Goal: Task Accomplishment & Management: Manage account settings

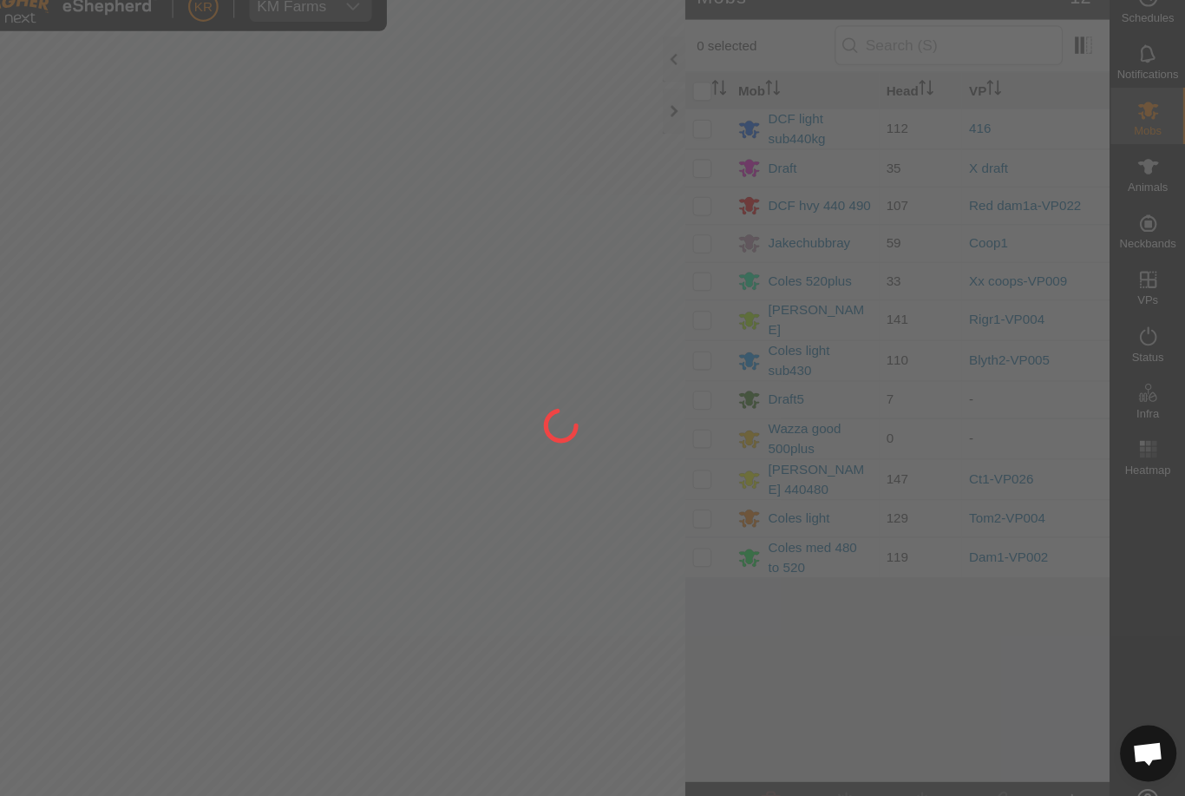
click at [1080, 273] on div at bounding box center [592, 398] width 1185 height 796
click at [1076, 264] on div at bounding box center [592, 398] width 1185 height 796
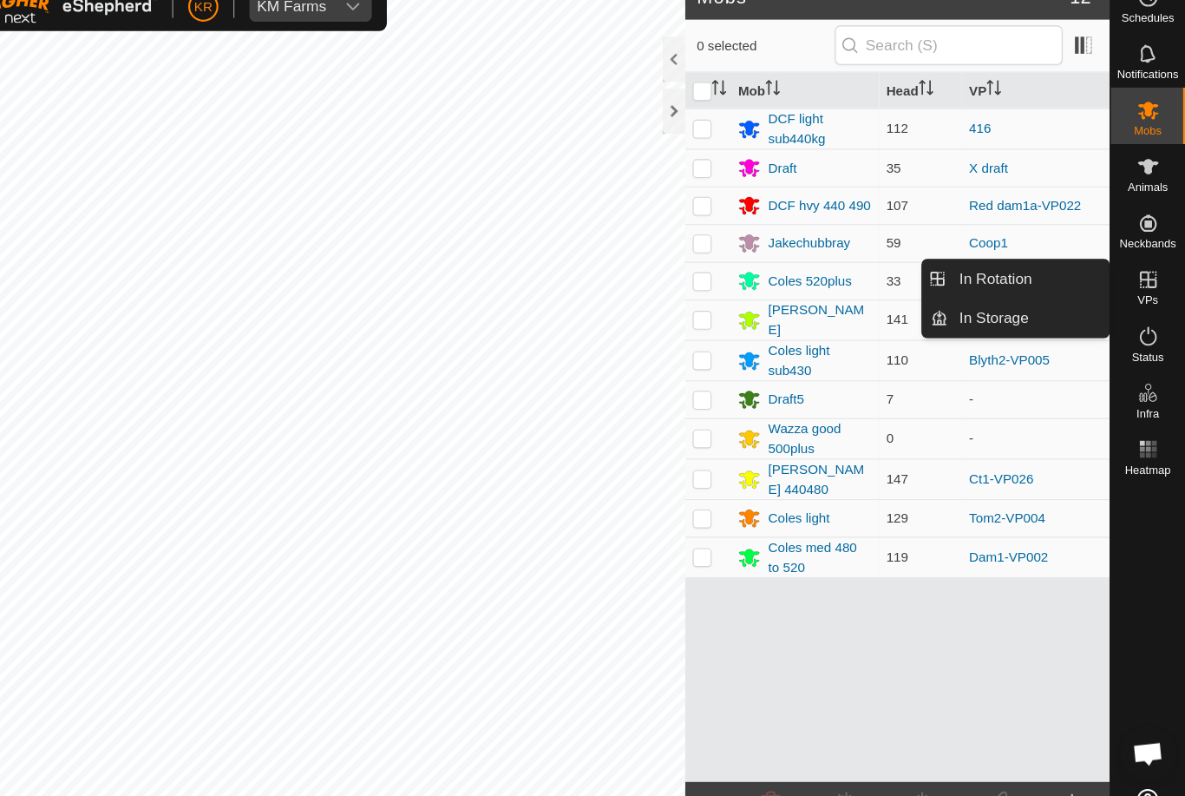
click at [977, 270] on span "In Rotation" at bounding box center [1010, 280] width 67 height 21
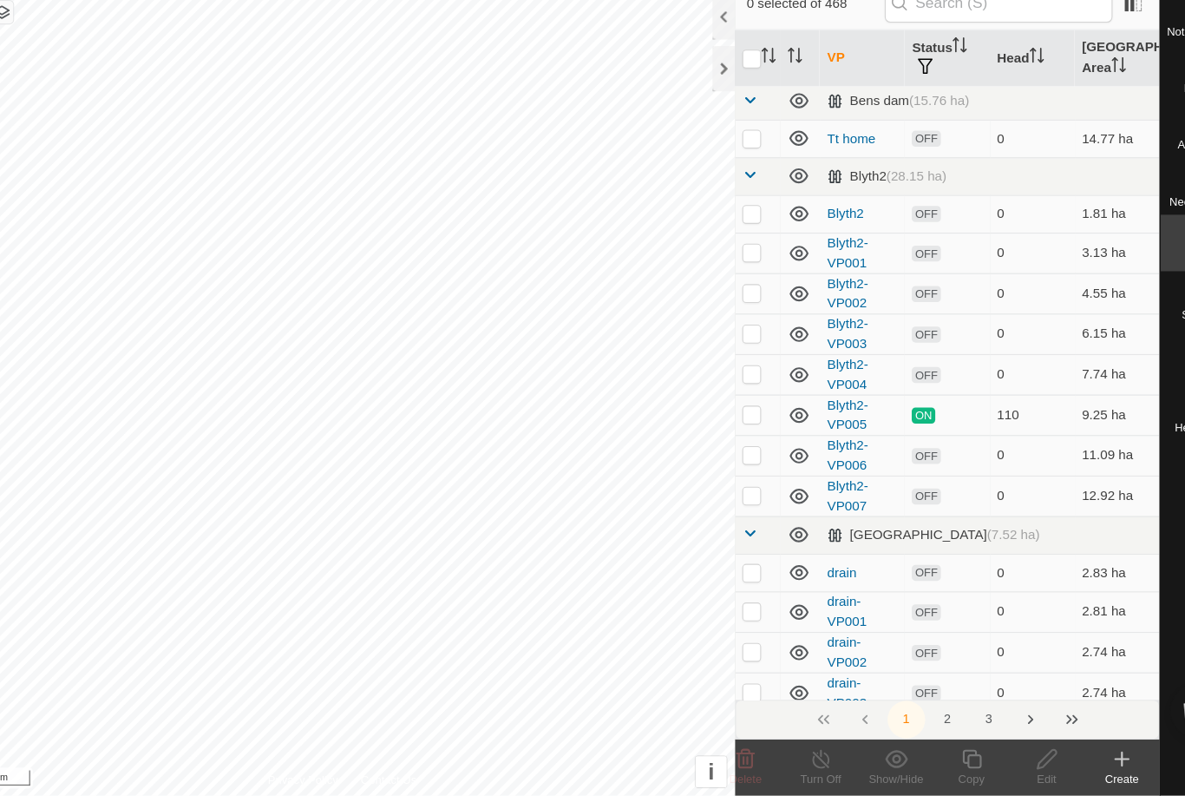
scroll to position [6, 0]
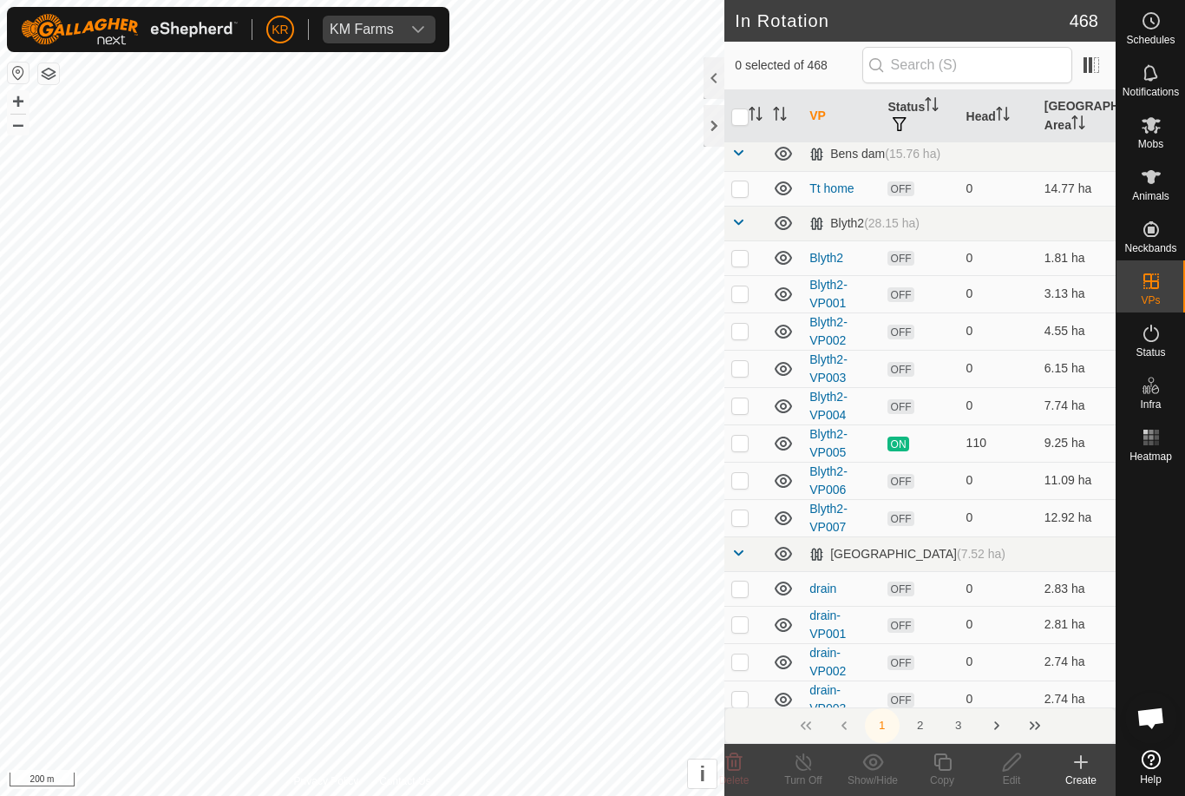
click at [1080, 765] on icon at bounding box center [1081, 762] width 21 height 21
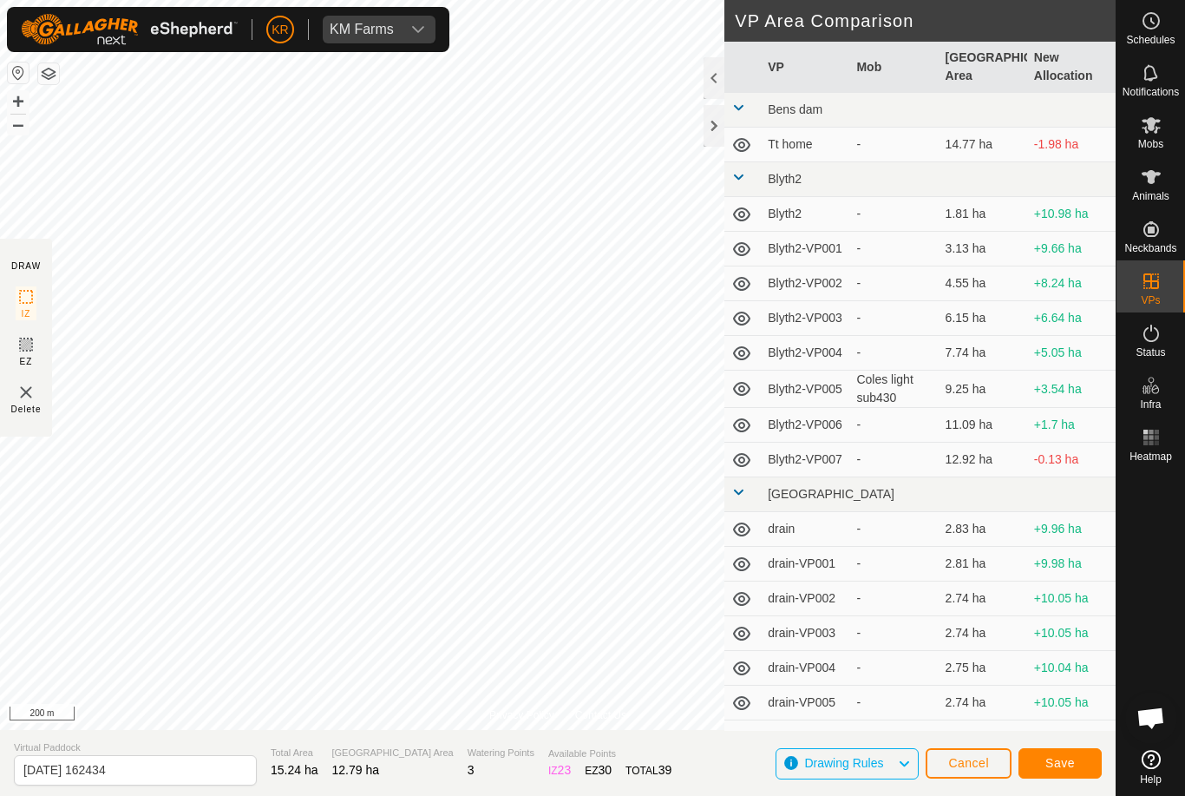
click at [1041, 364] on td "+5.05 ha" at bounding box center [1072, 353] width 89 height 35
click at [149, 774] on input "[DATE] 162434" at bounding box center [135, 770] width 243 height 30
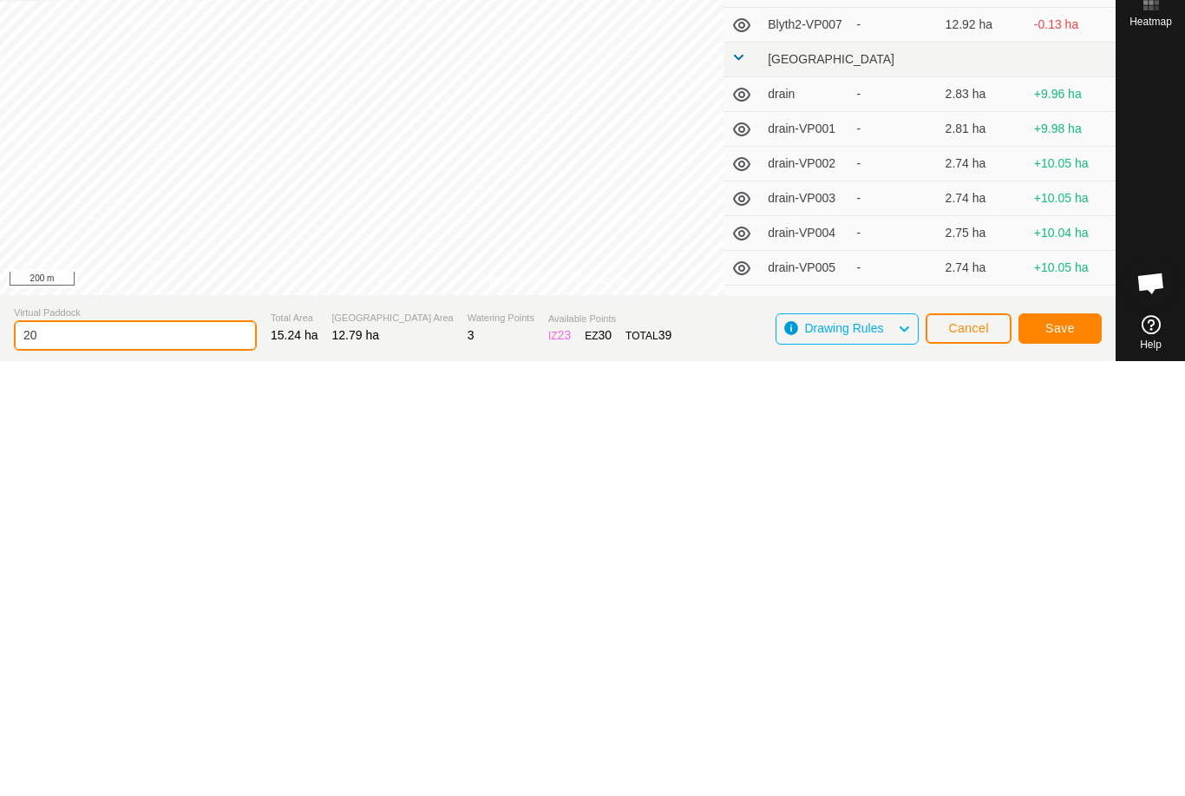
type input "2"
type input "X red in"
click at [1049, 756] on span "Save" at bounding box center [1061, 763] width 30 height 14
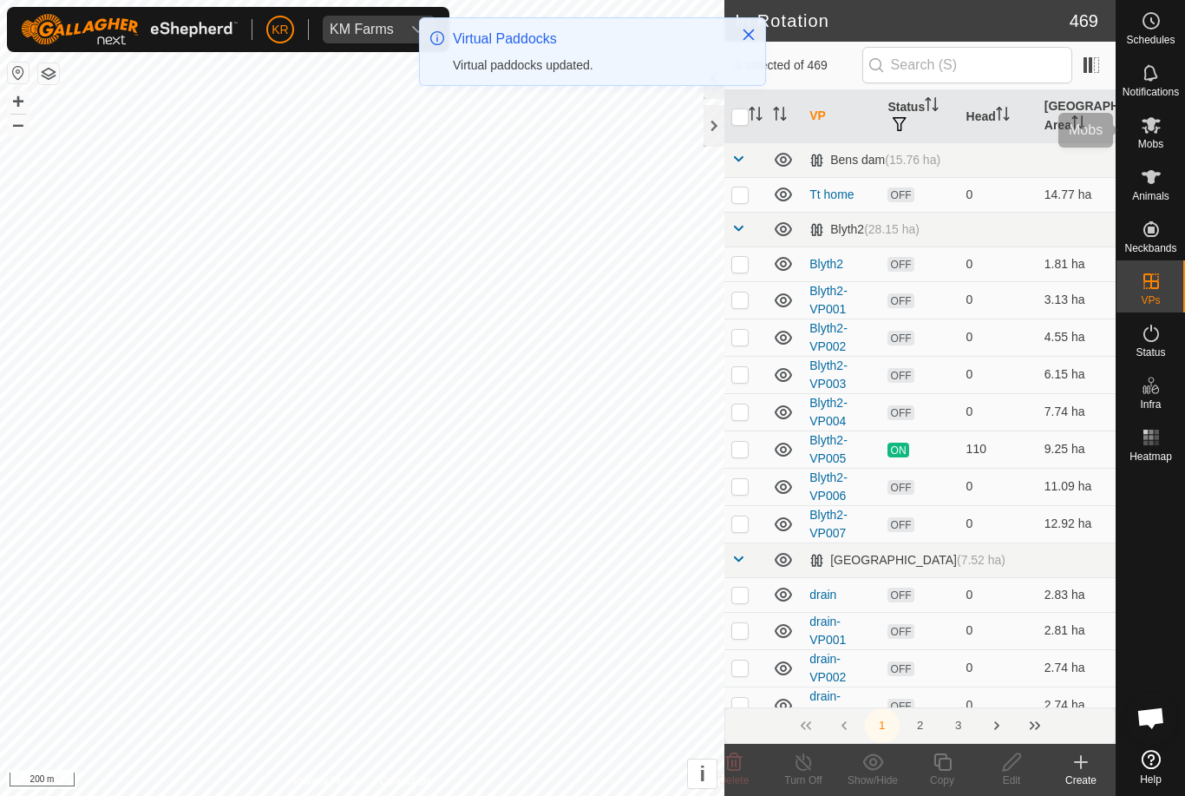
click at [1157, 148] on span "Mobs" at bounding box center [1151, 144] width 25 height 10
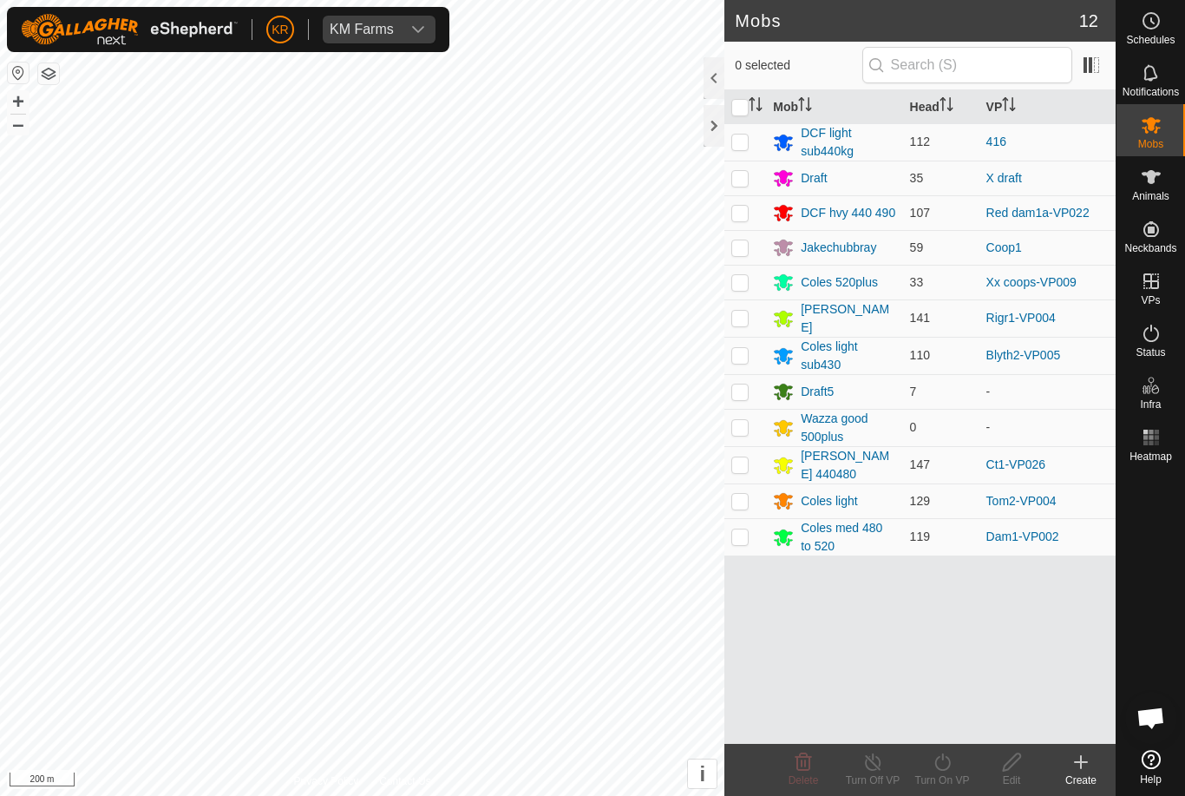
click at [758, 384] on td at bounding box center [746, 391] width 42 height 35
checkbox input "true"
click at [926, 767] on turn-on-svg-icon at bounding box center [942, 762] width 69 height 21
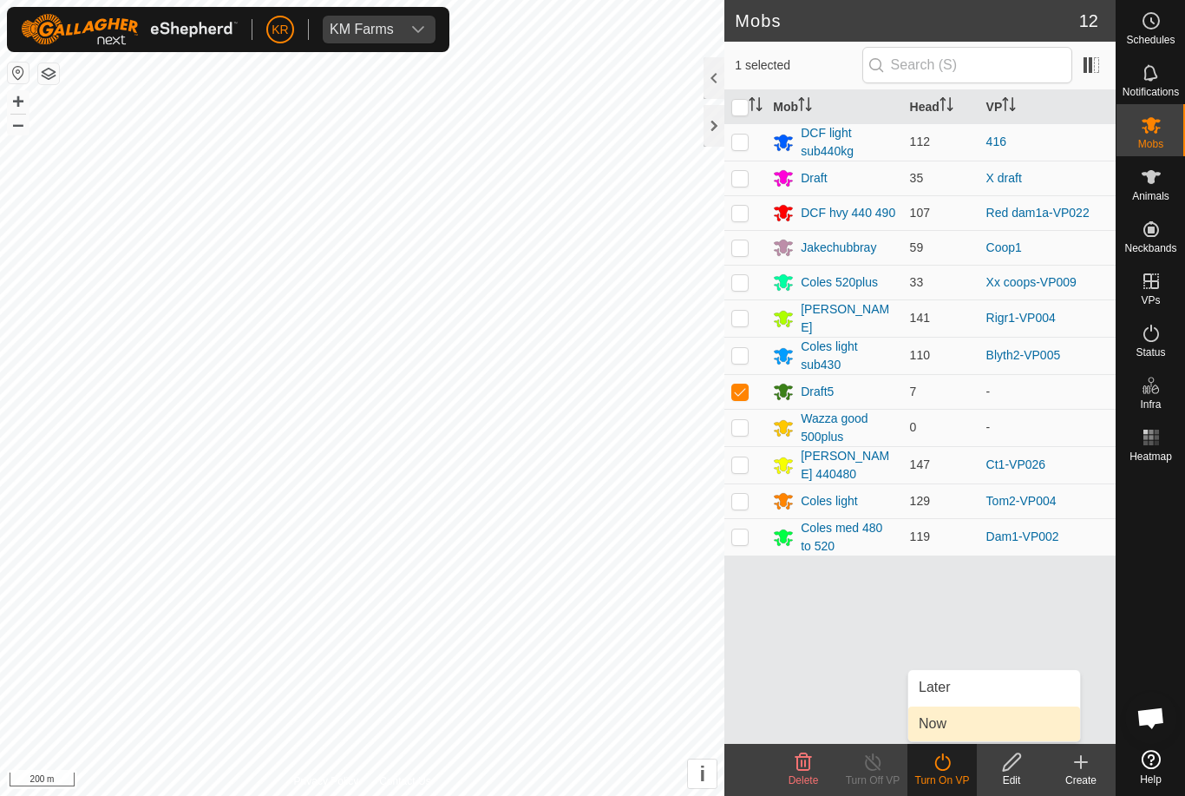
click at [957, 717] on link "Now" at bounding box center [995, 723] width 172 height 35
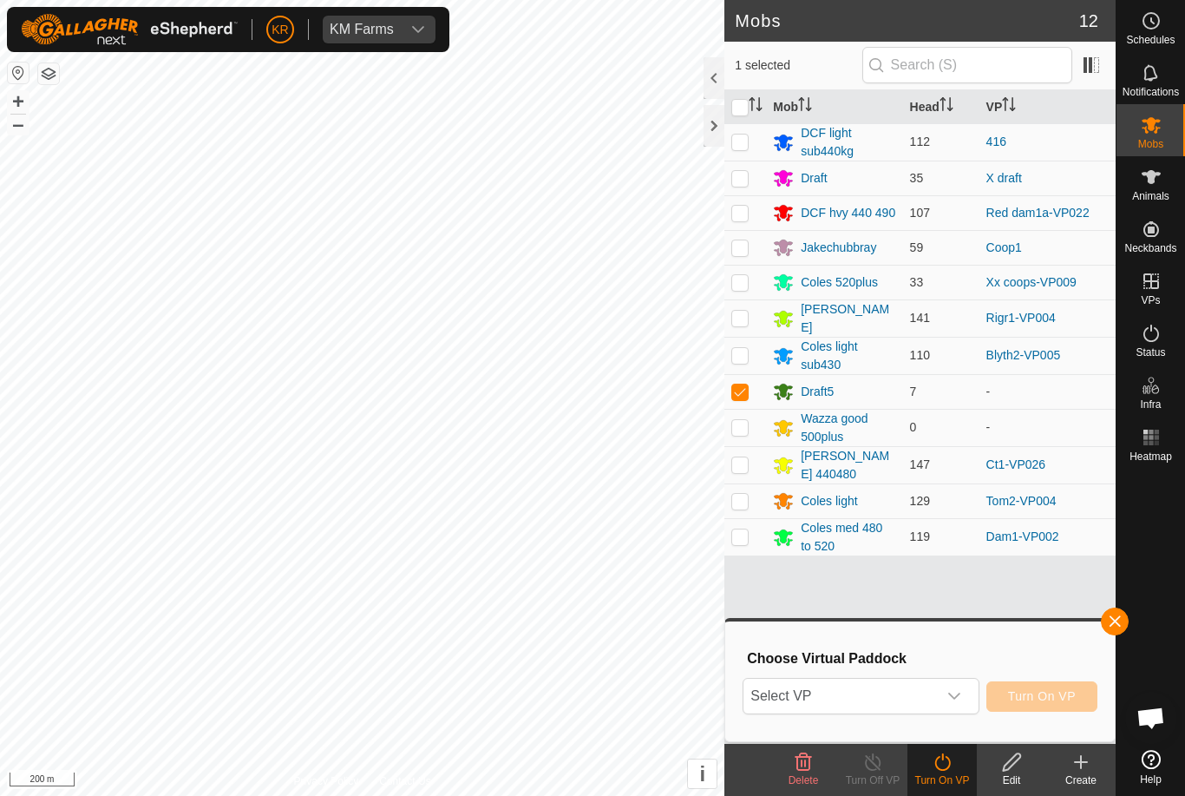
click at [909, 696] on span "Select VP" at bounding box center [840, 696] width 193 height 35
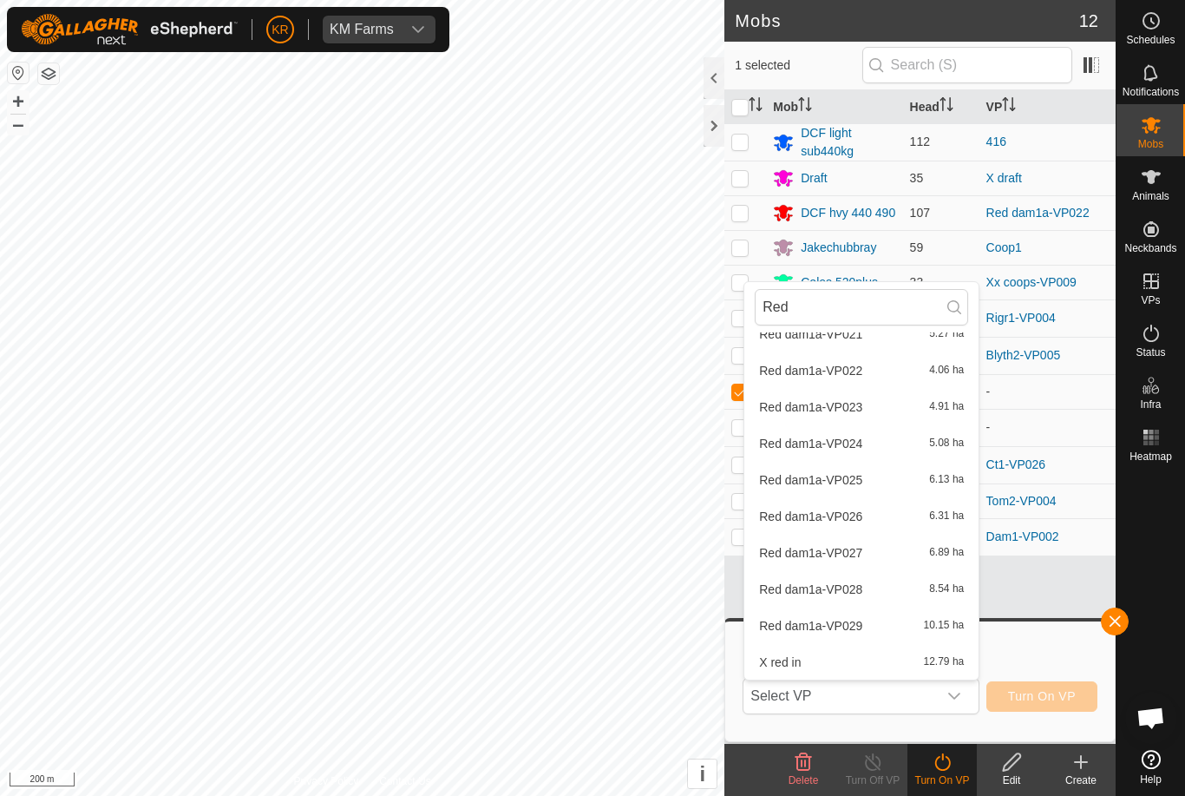
scroll to position [785, 0]
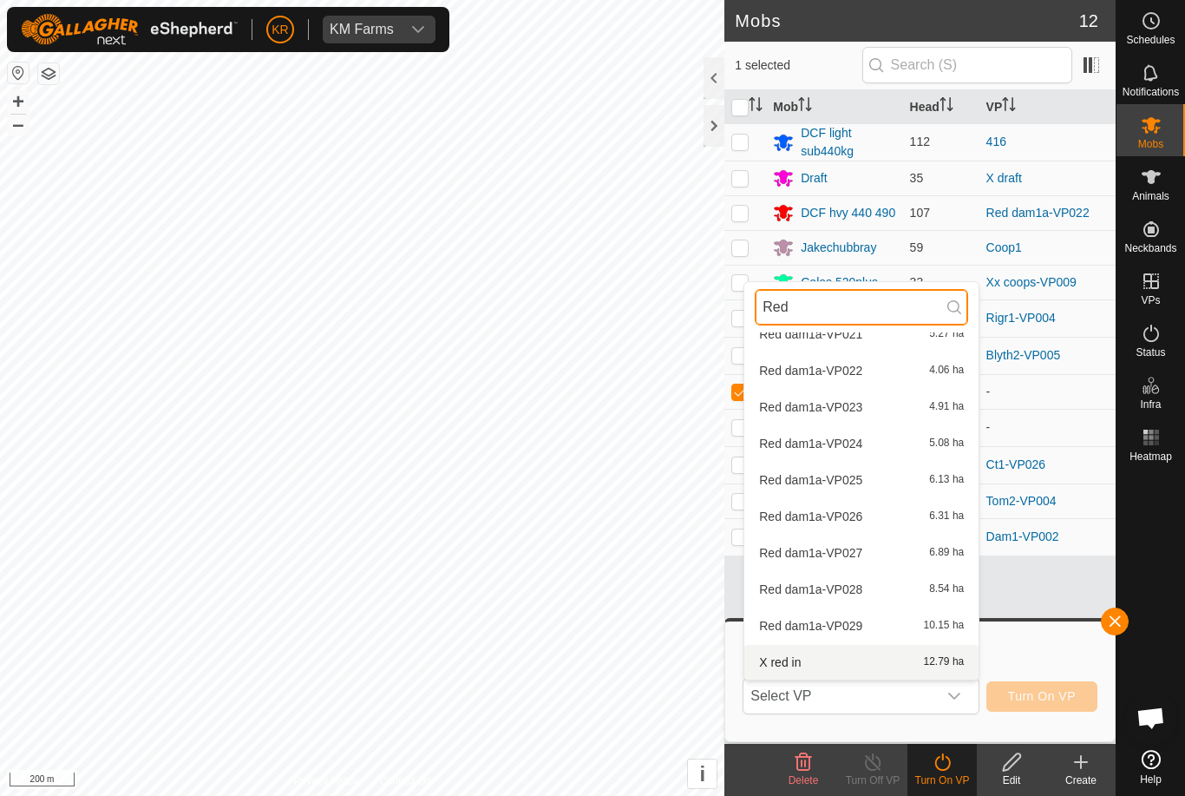
type input "Red"
click at [868, 659] on div "X red in 12.79 ha" at bounding box center [861, 662] width 213 height 21
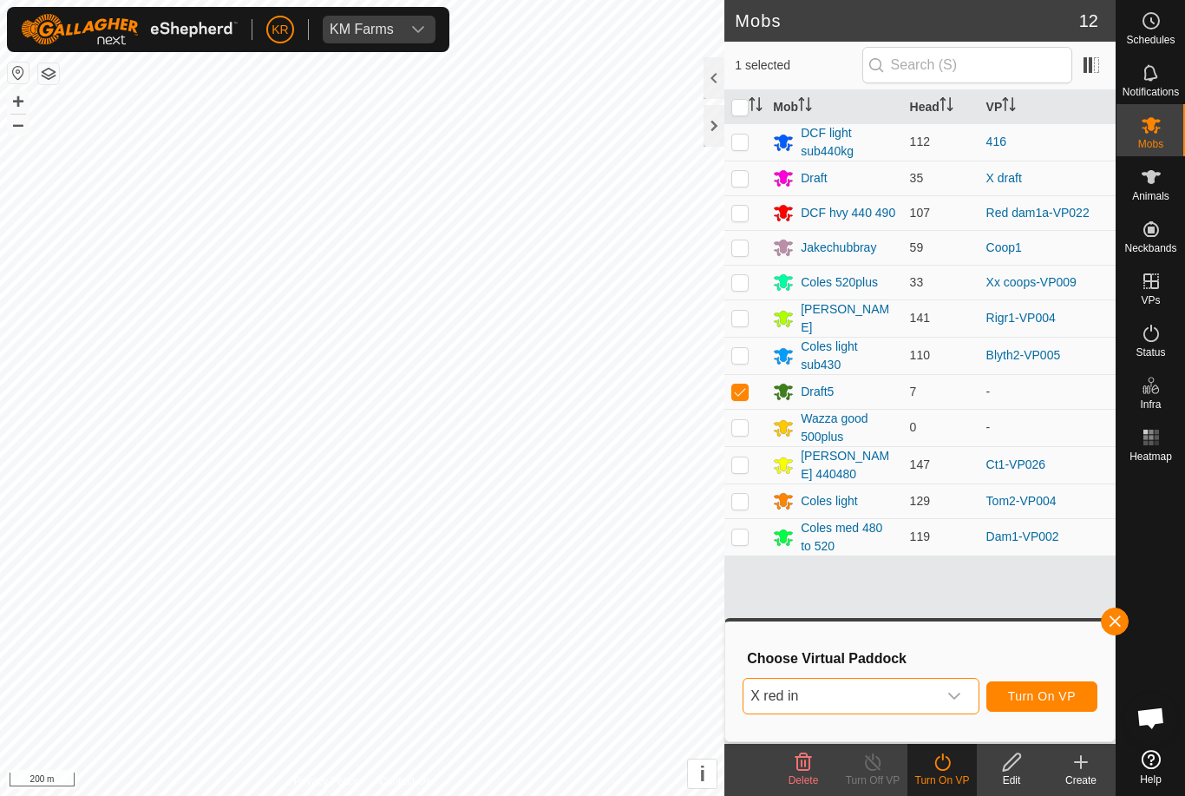
click at [1039, 704] on button "Turn On VP" at bounding box center [1042, 696] width 111 height 30
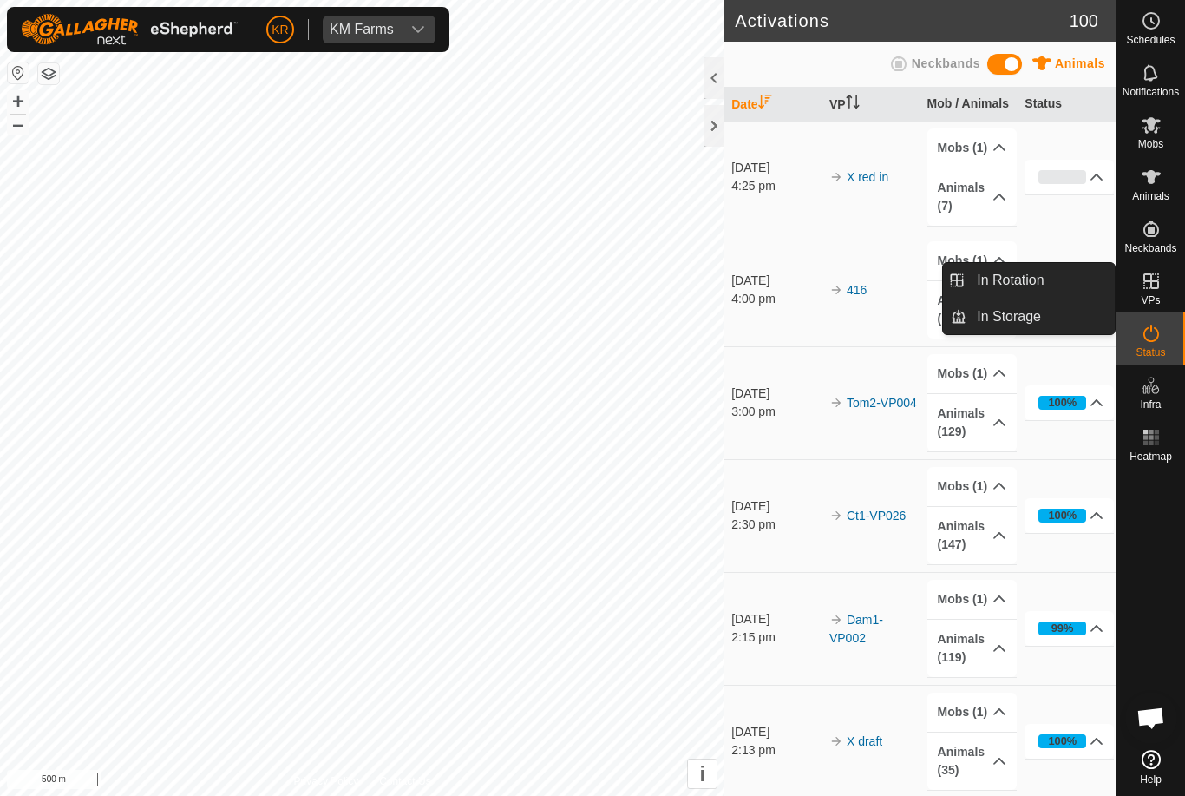
click at [1049, 292] on link "In Rotation" at bounding box center [1041, 280] width 148 height 35
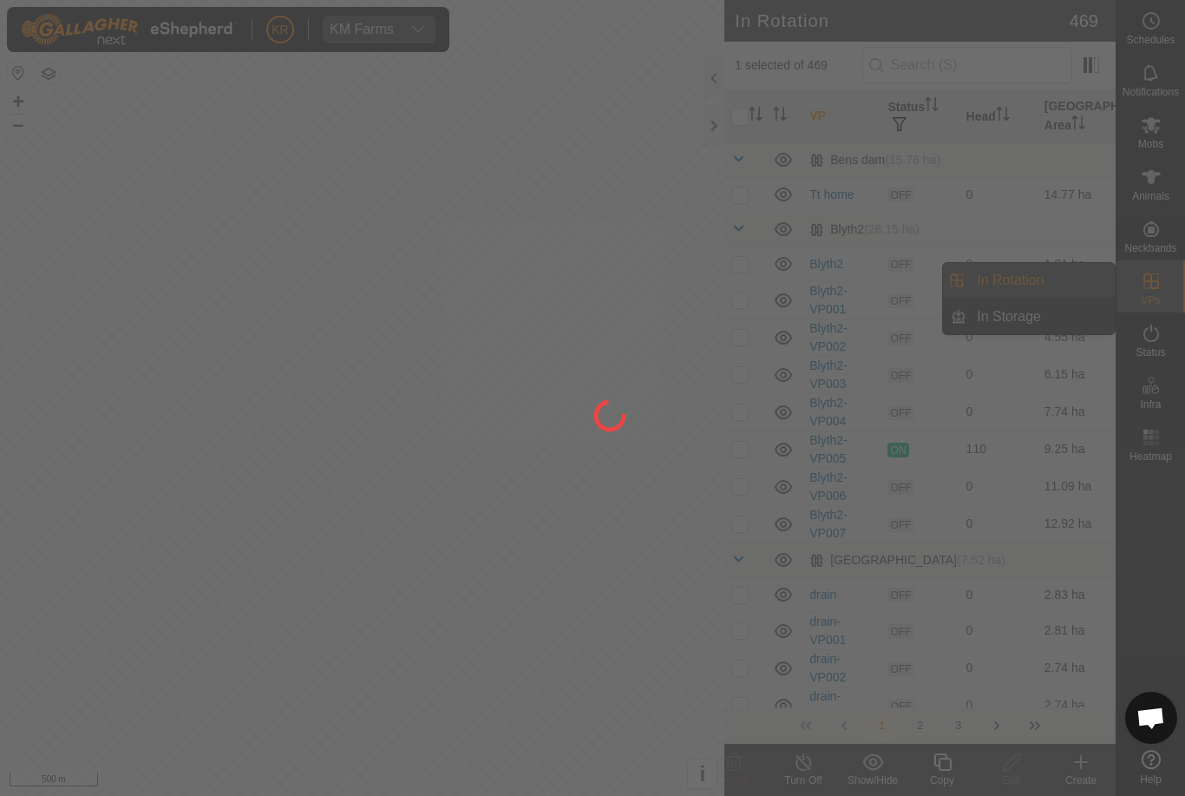
click at [1030, 287] on div at bounding box center [592, 398] width 1185 height 796
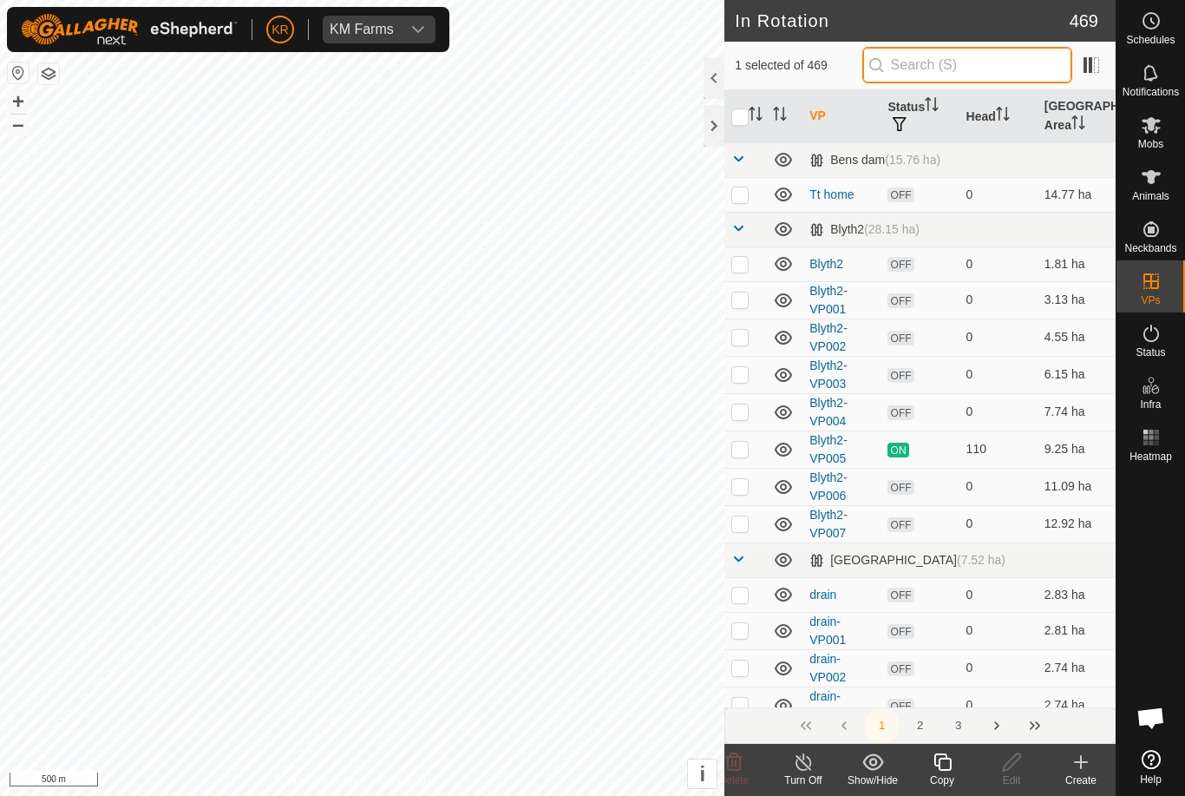
click at [982, 68] on input "text" at bounding box center [968, 65] width 210 height 36
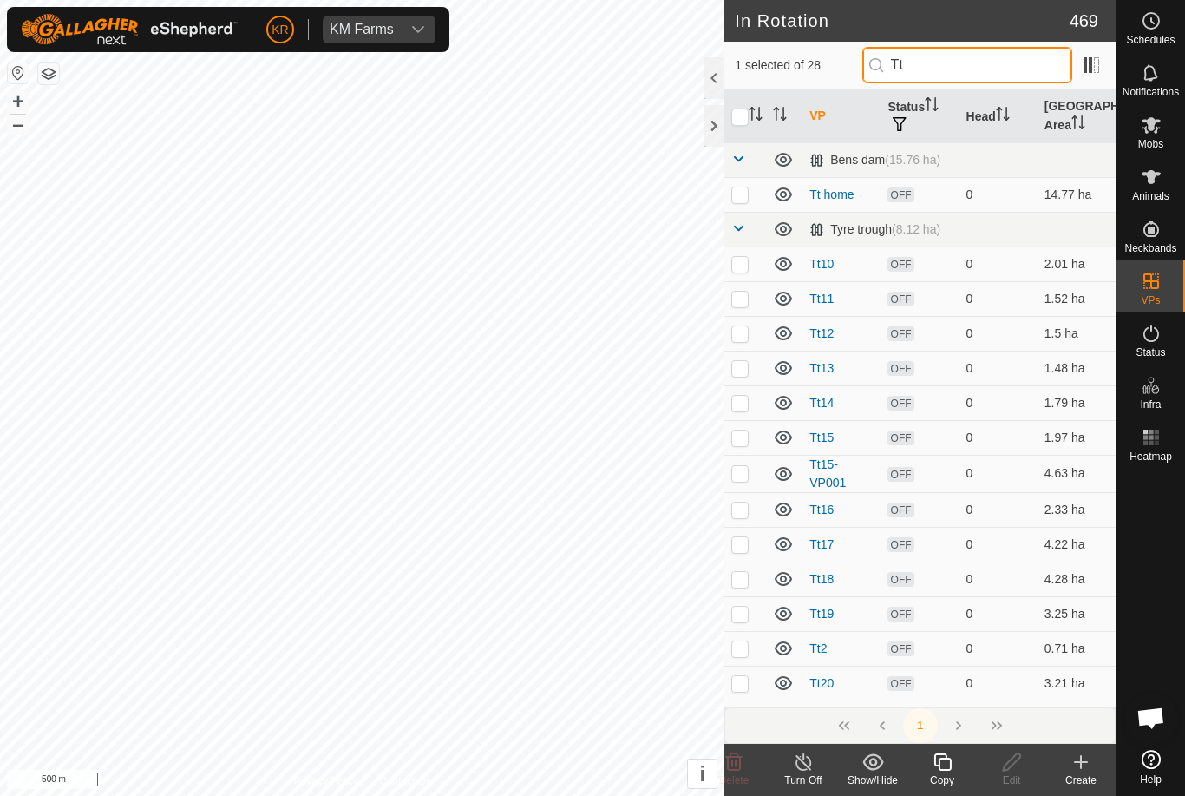
type input "Tt"
click at [740, 201] on td at bounding box center [746, 194] width 42 height 35
checkbox input "true"
click at [752, 260] on td at bounding box center [746, 263] width 42 height 35
checkbox input "true"
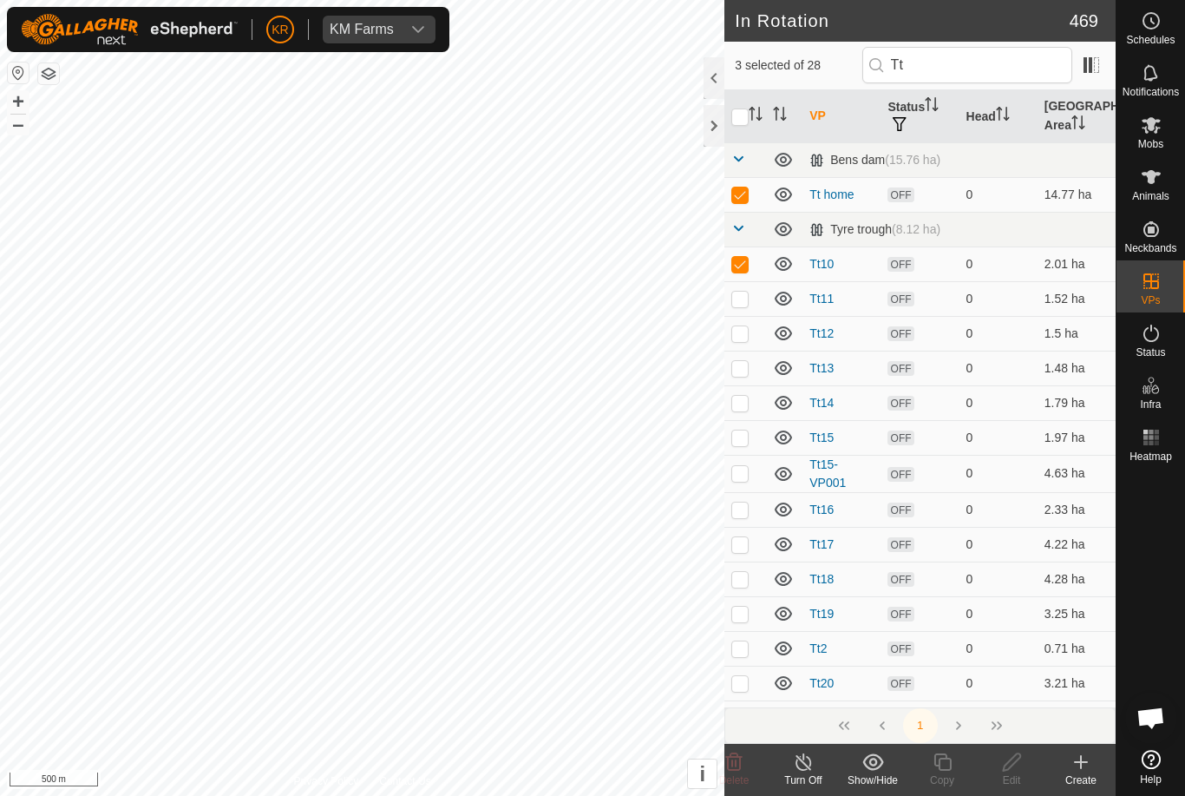
click at [746, 299] on p-checkbox at bounding box center [740, 299] width 17 height 14
checkbox input "true"
click at [739, 328] on p-checkbox at bounding box center [740, 333] width 17 height 14
checkbox input "true"
click at [742, 361] on p-checkbox at bounding box center [740, 368] width 17 height 14
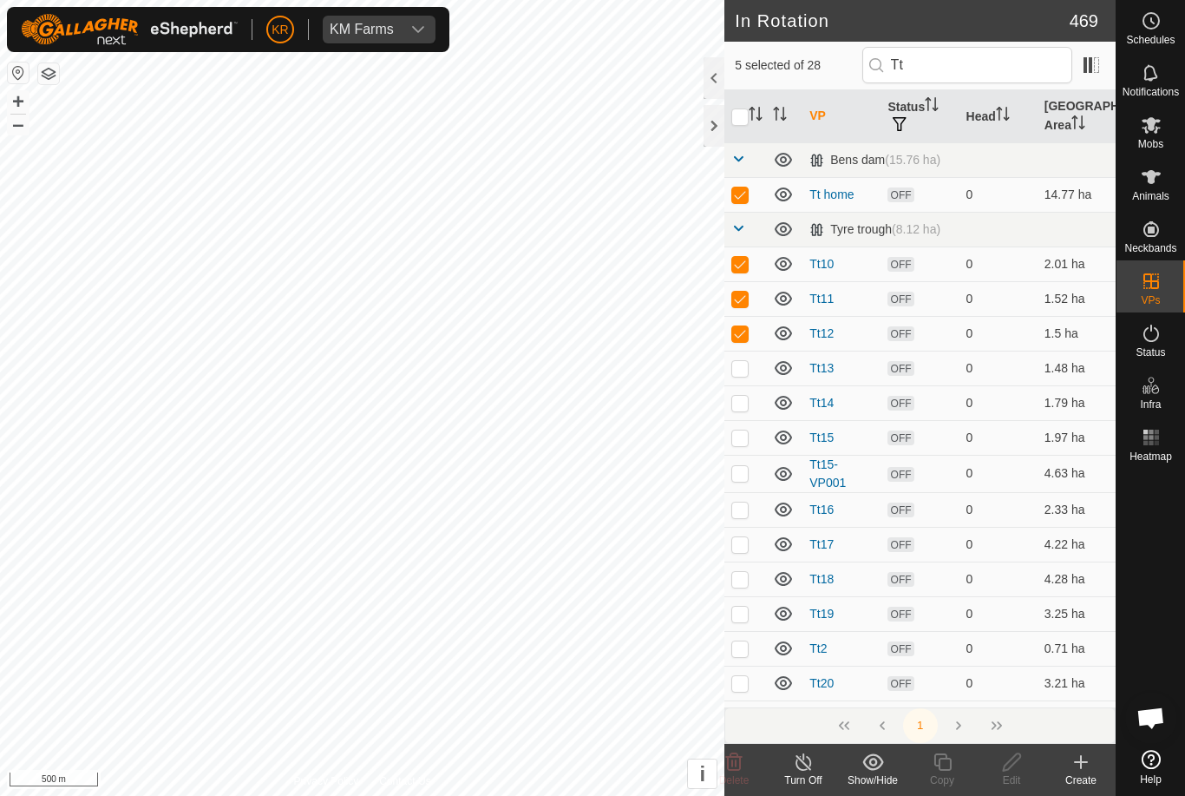
checkbox input "true"
click at [737, 399] on p-checkbox at bounding box center [740, 403] width 17 height 14
checkbox input "true"
click at [734, 439] on p-checkbox at bounding box center [740, 437] width 17 height 14
checkbox input "true"
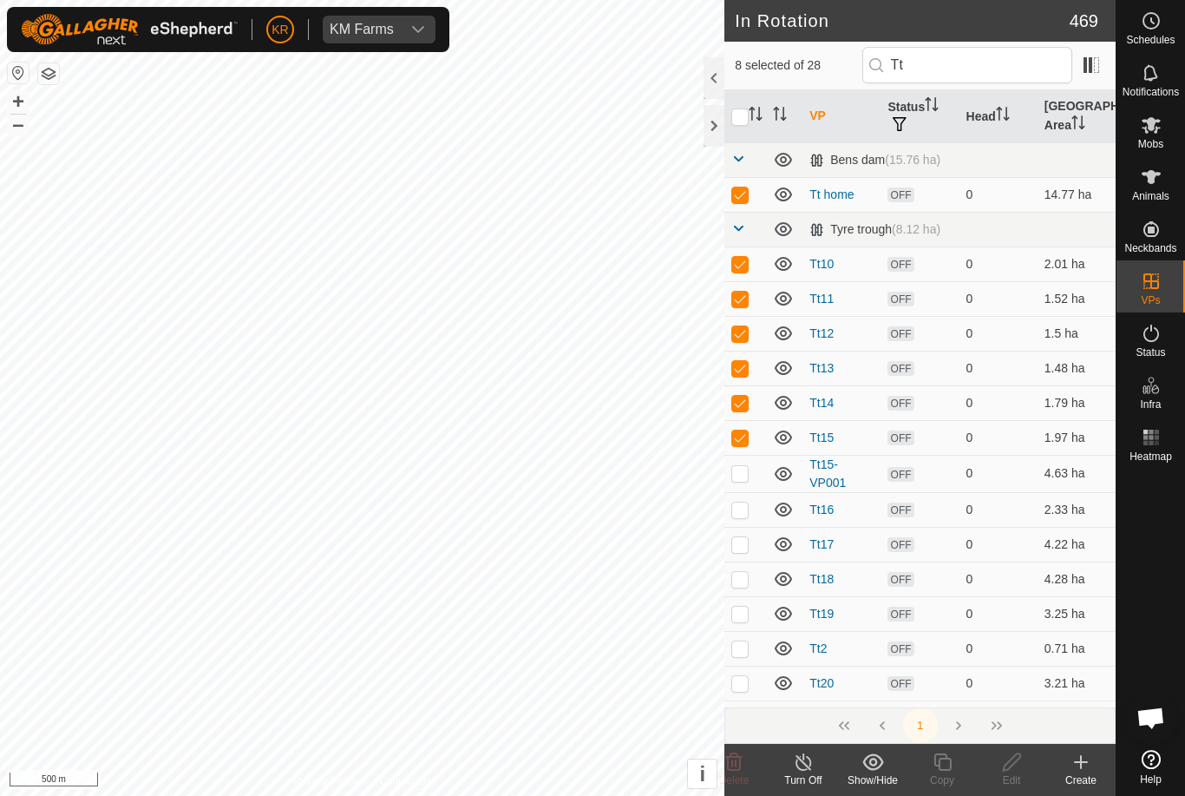
click at [740, 478] on p-checkbox at bounding box center [740, 473] width 17 height 14
checkbox input "true"
click at [738, 510] on p-checkbox at bounding box center [740, 509] width 17 height 14
checkbox input "true"
click at [732, 540] on p-checkbox at bounding box center [740, 544] width 17 height 14
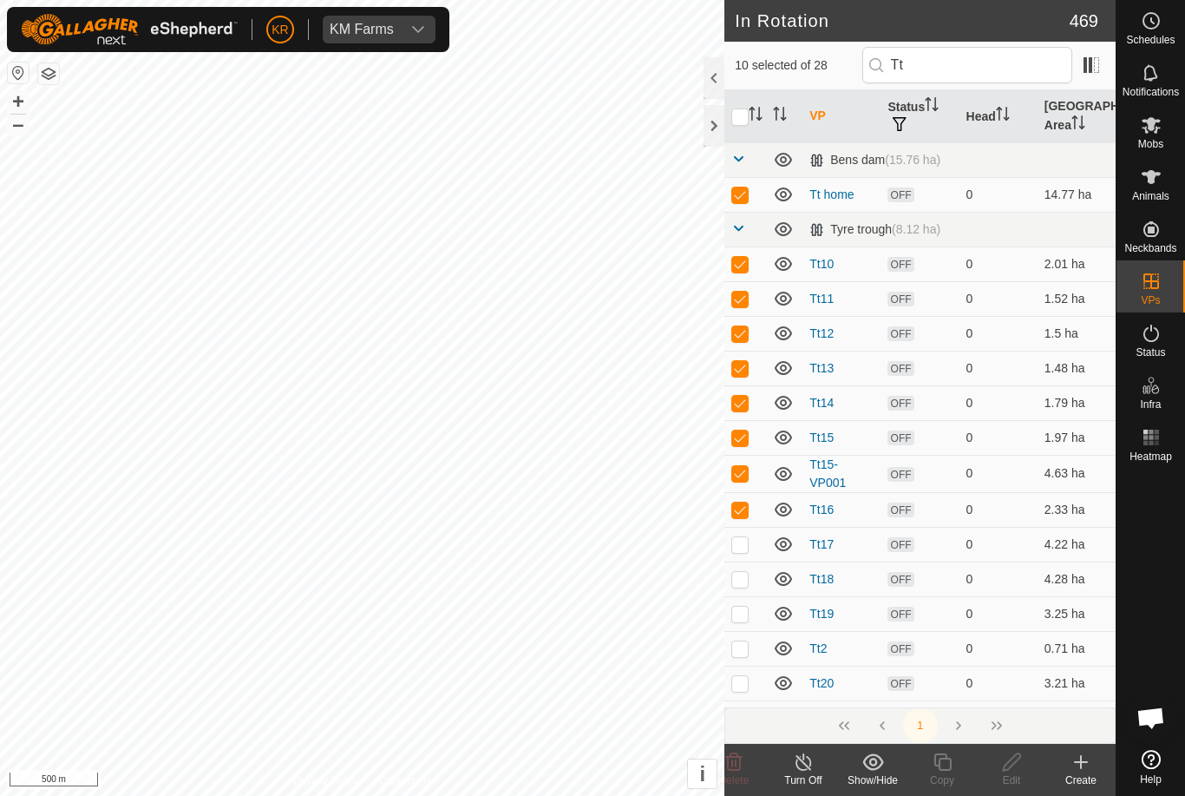
checkbox input "true"
click at [745, 121] on input "checkbox" at bounding box center [740, 116] width 17 height 17
checkbox input "true"
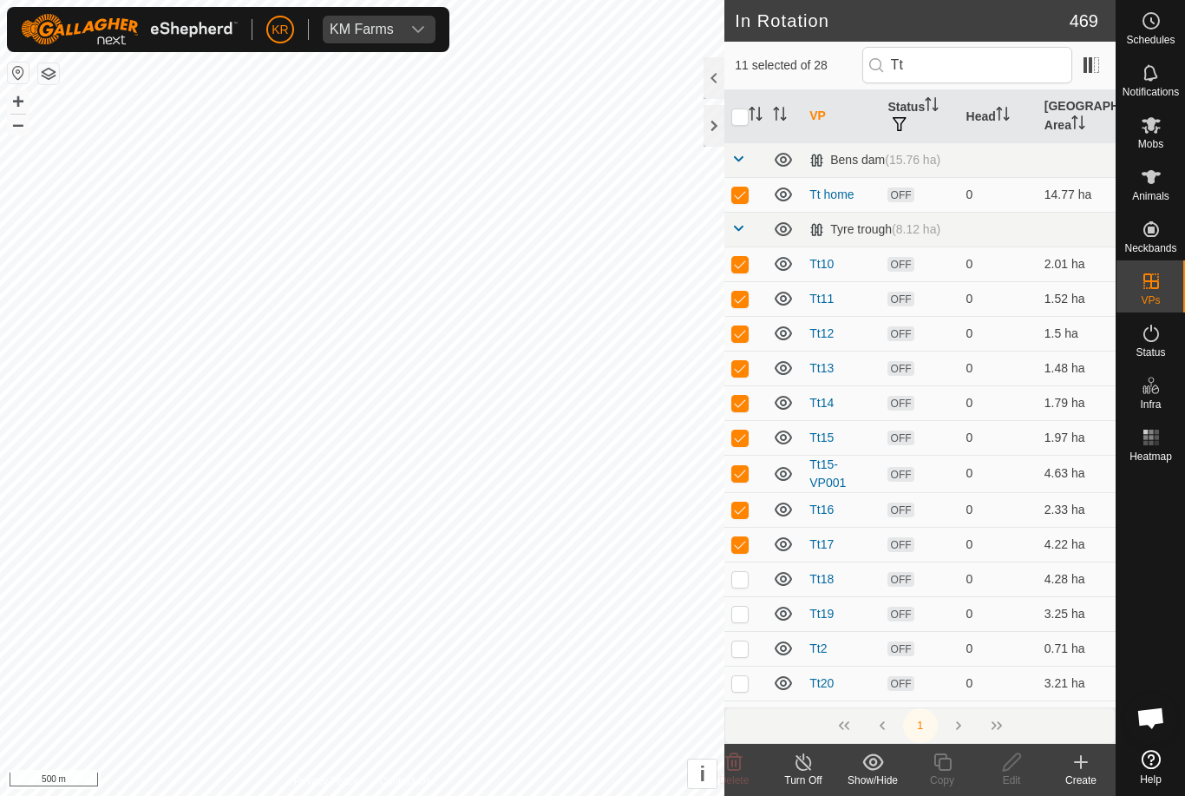
checkbox input "true"
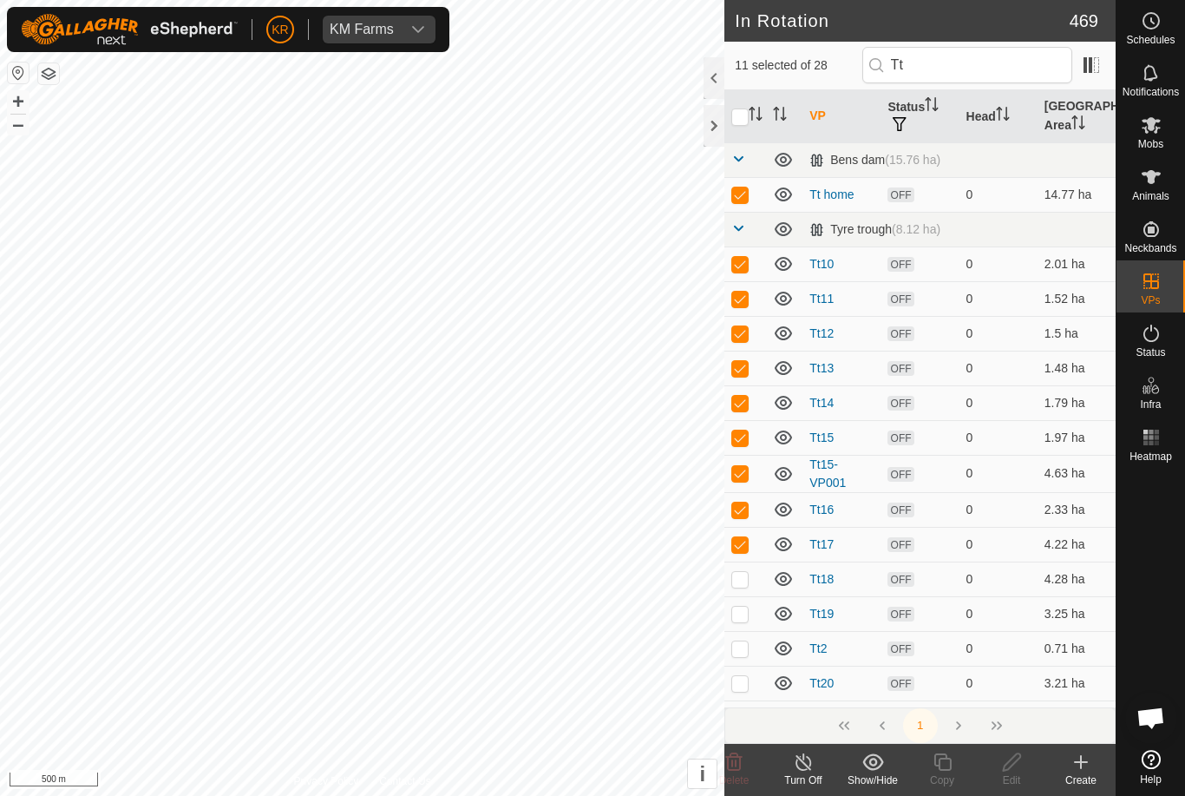
checkbox input "true"
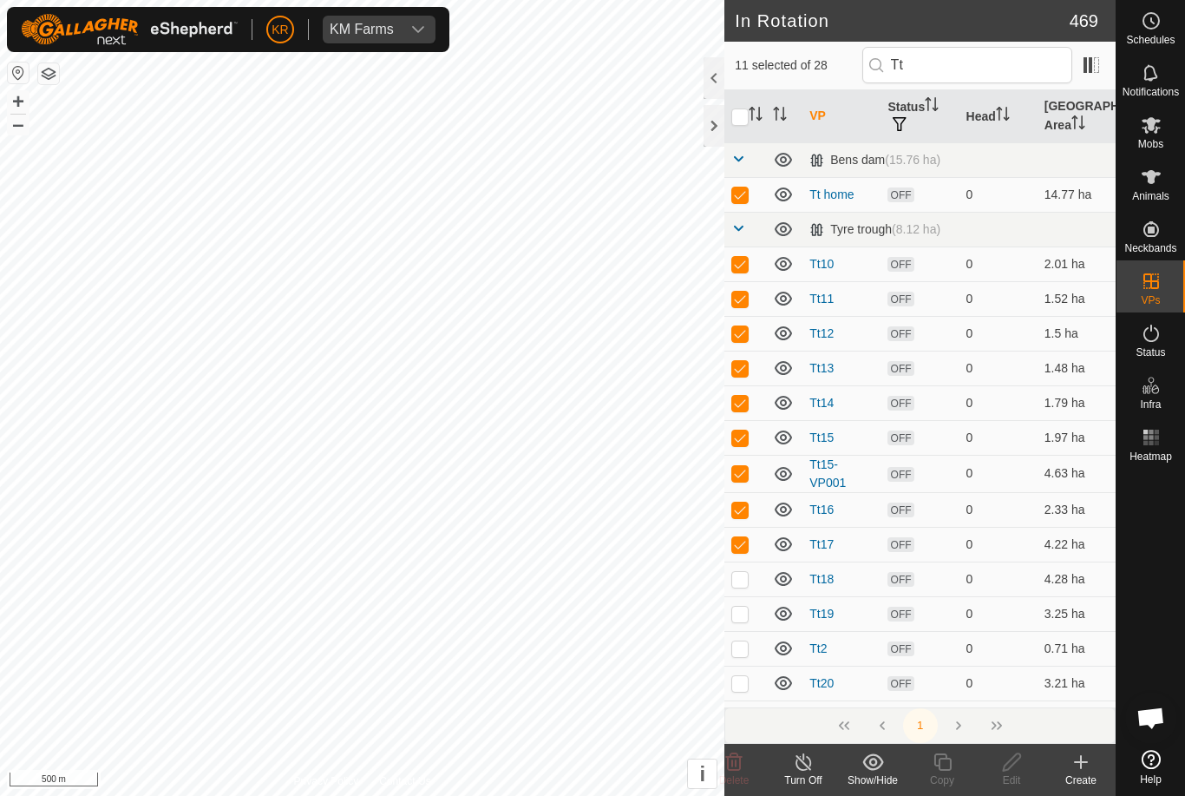
checkbox input "true"
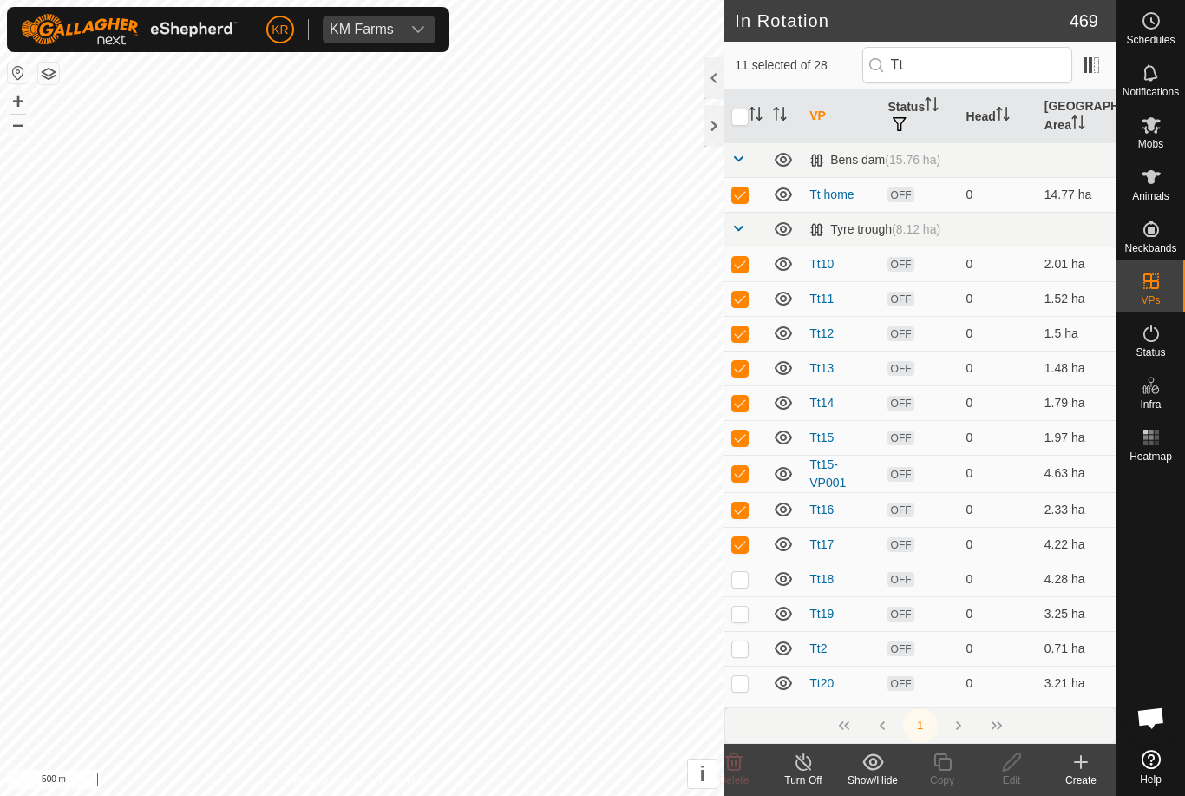
checkbox input "true"
click at [749, 765] on delete-svg-icon at bounding box center [733, 762] width 69 height 21
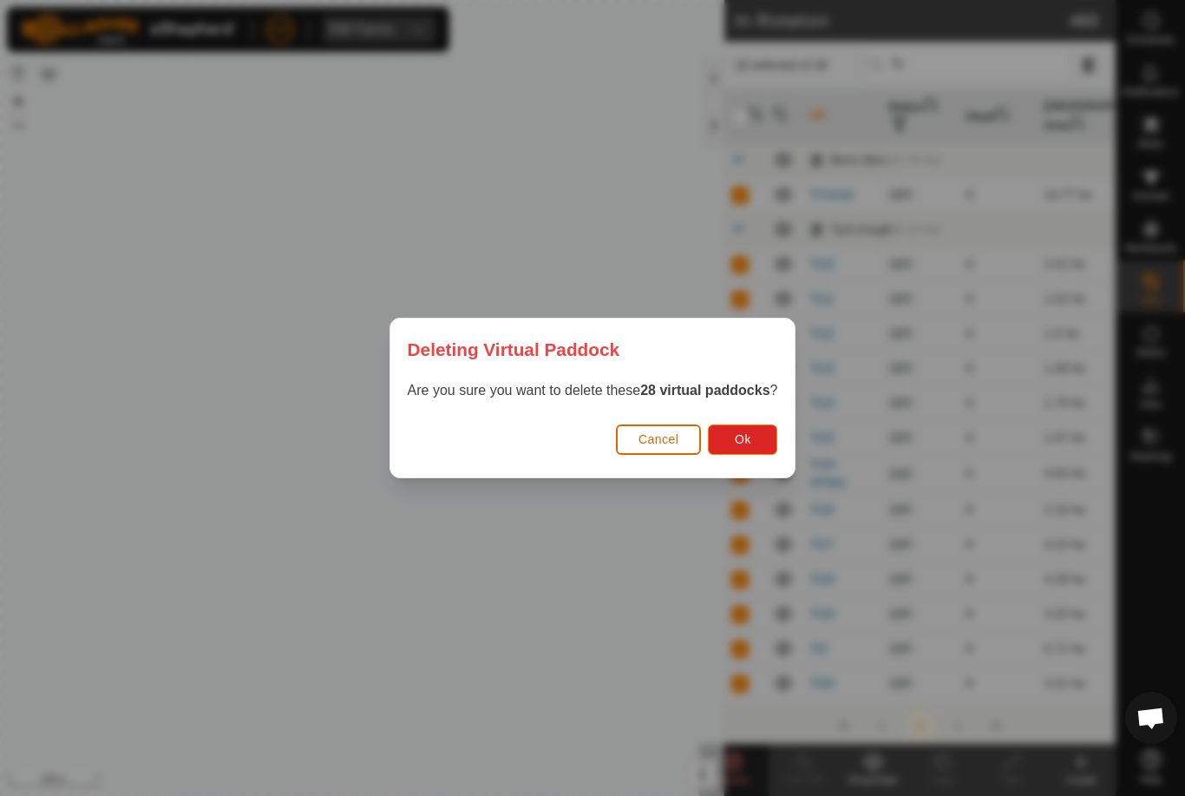
click at [769, 444] on button "Ok" at bounding box center [742, 439] width 69 height 30
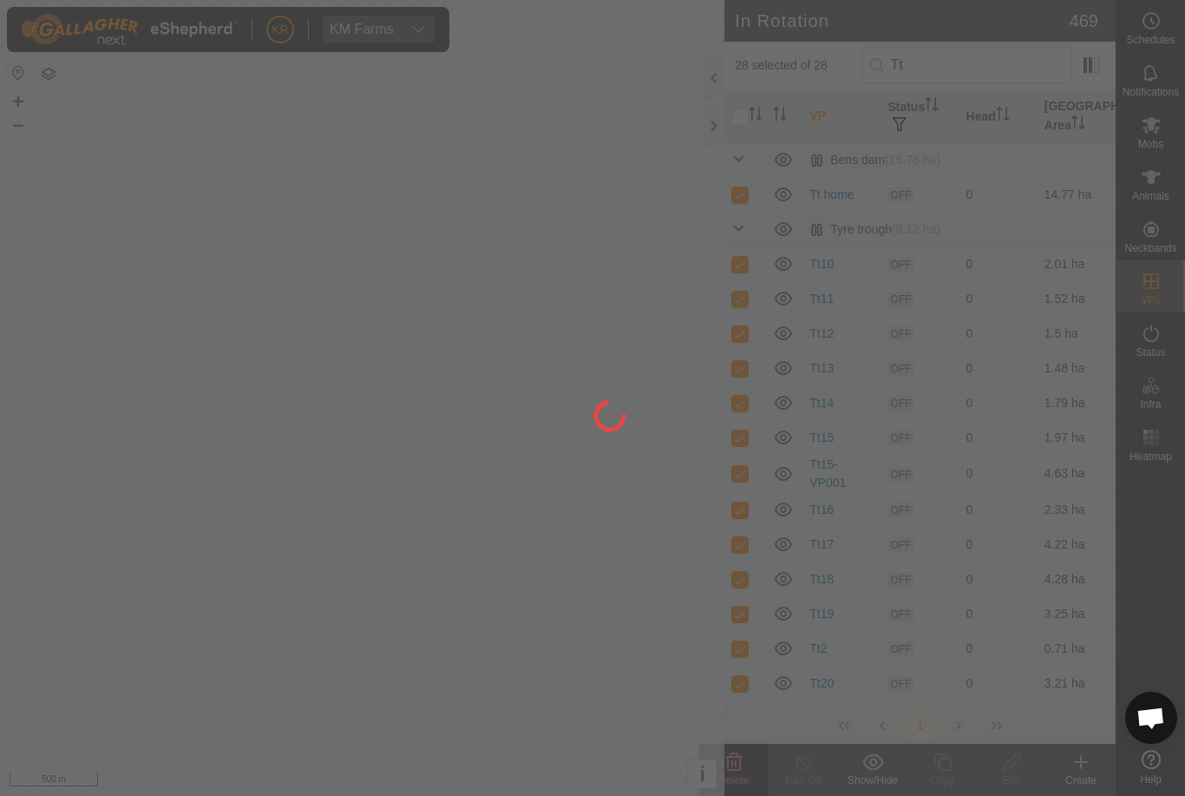
checkbox input "false"
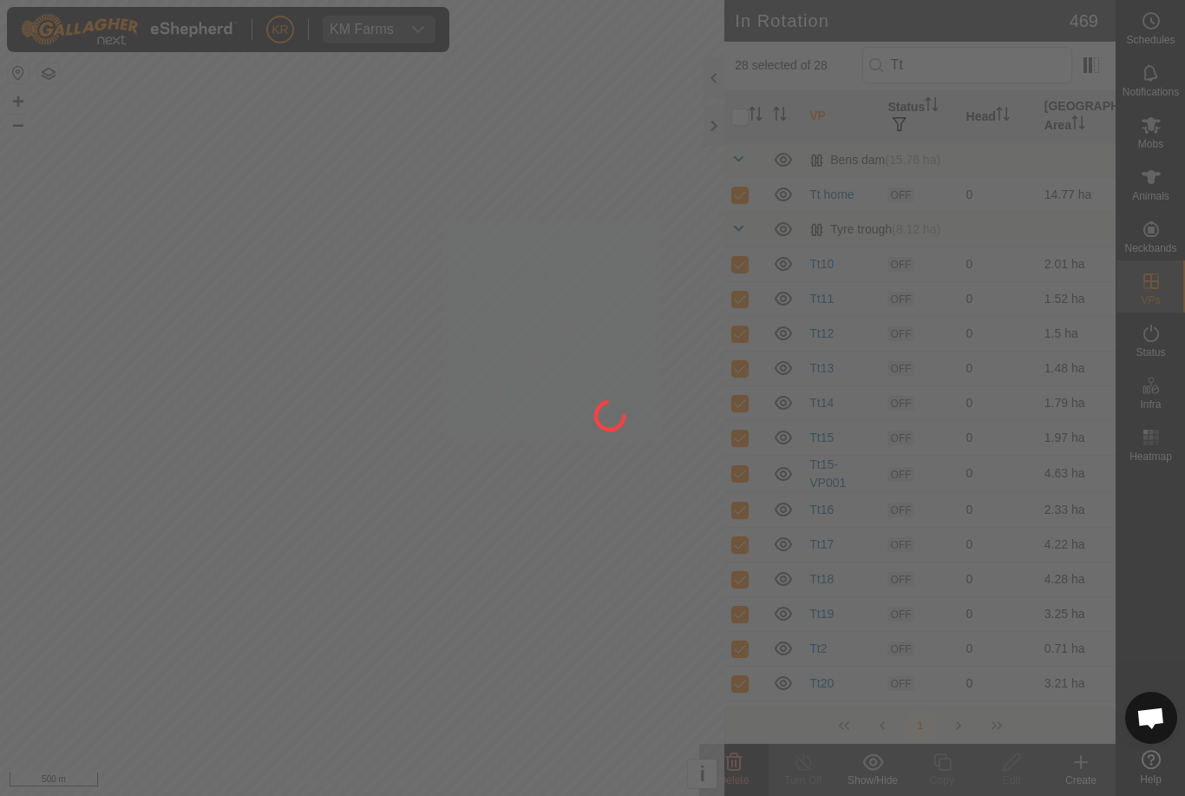
checkbox input "false"
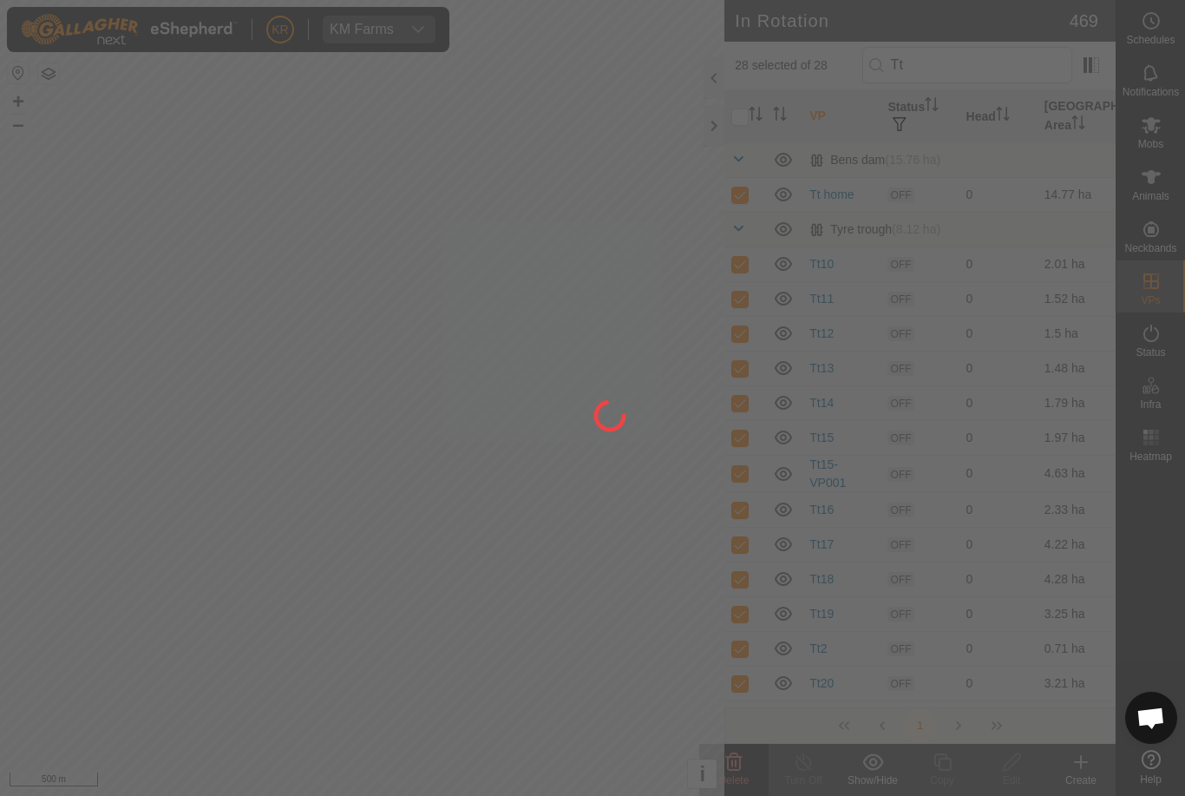
checkbox input "false"
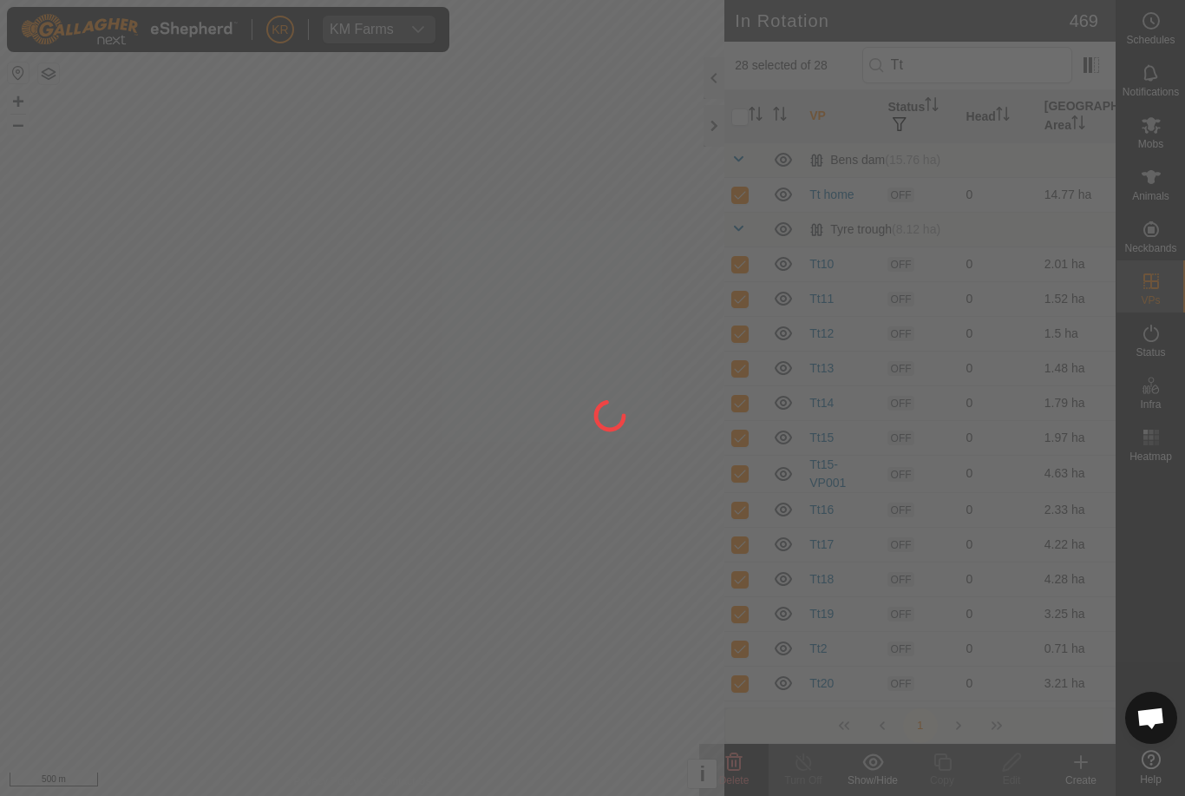
checkbox input "false"
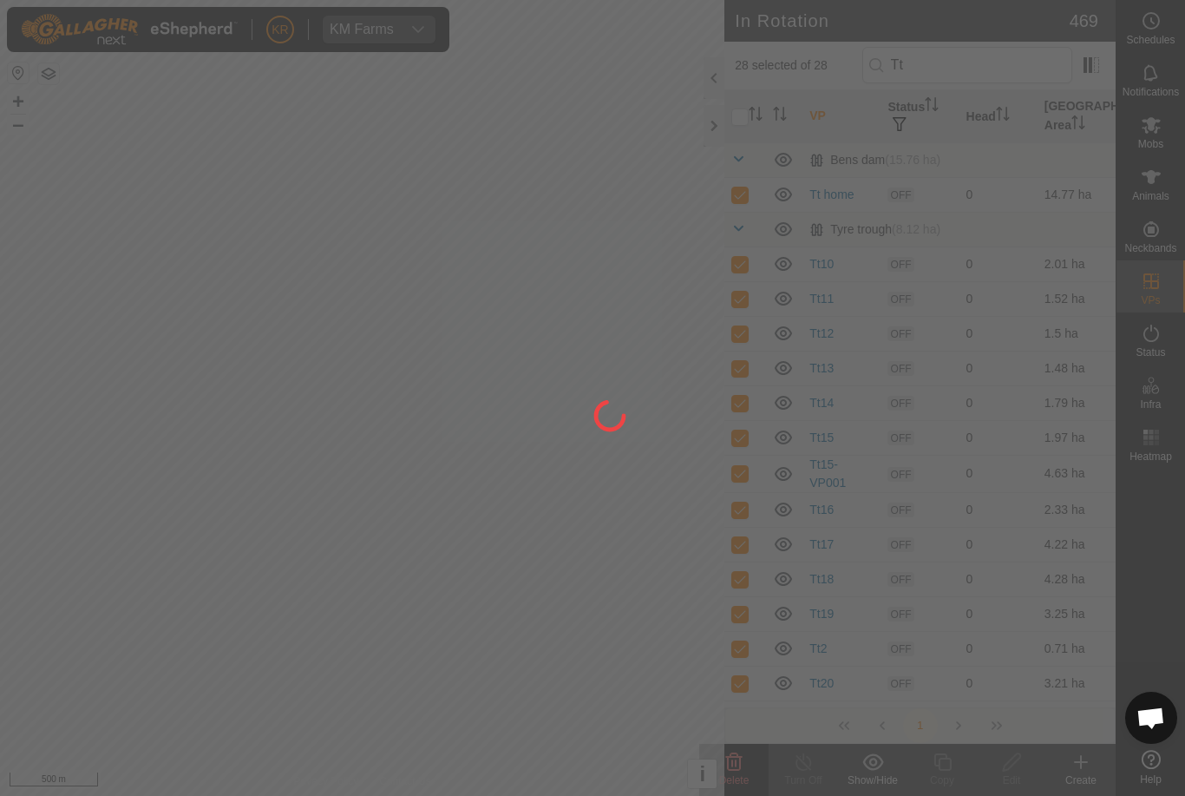
checkbox input "false"
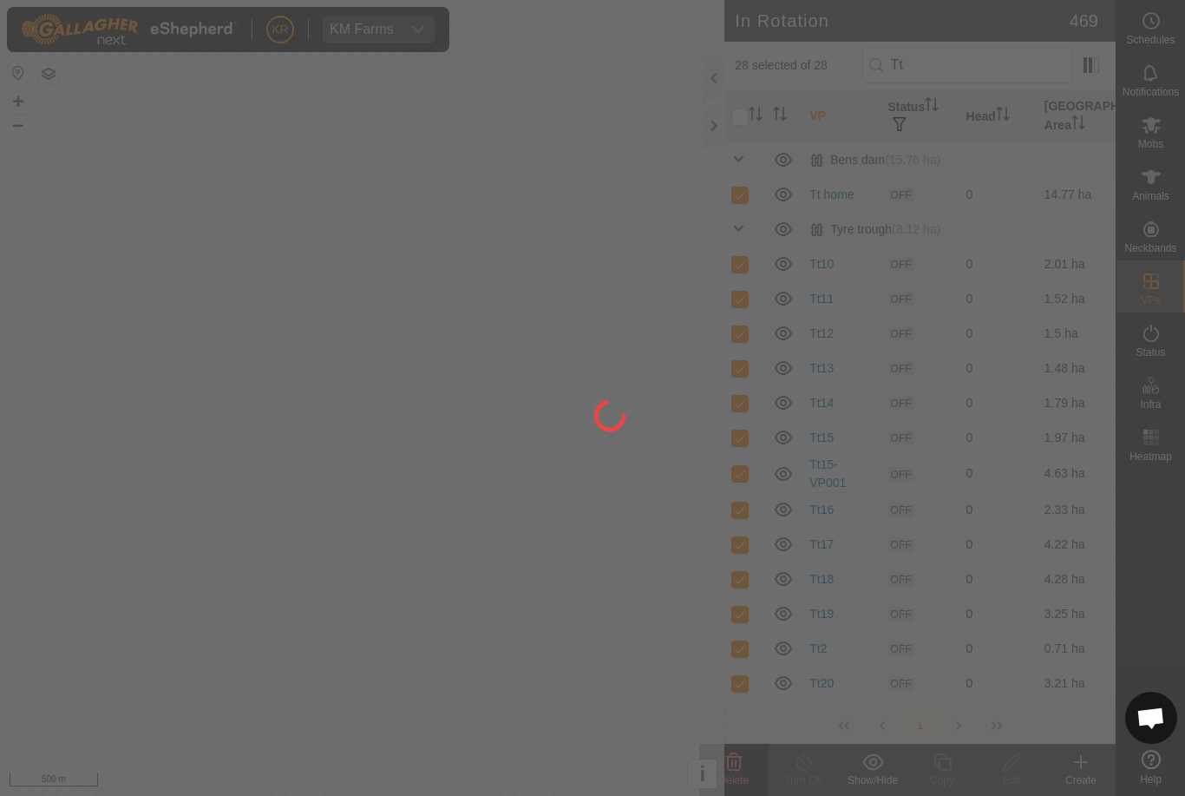
checkbox input "false"
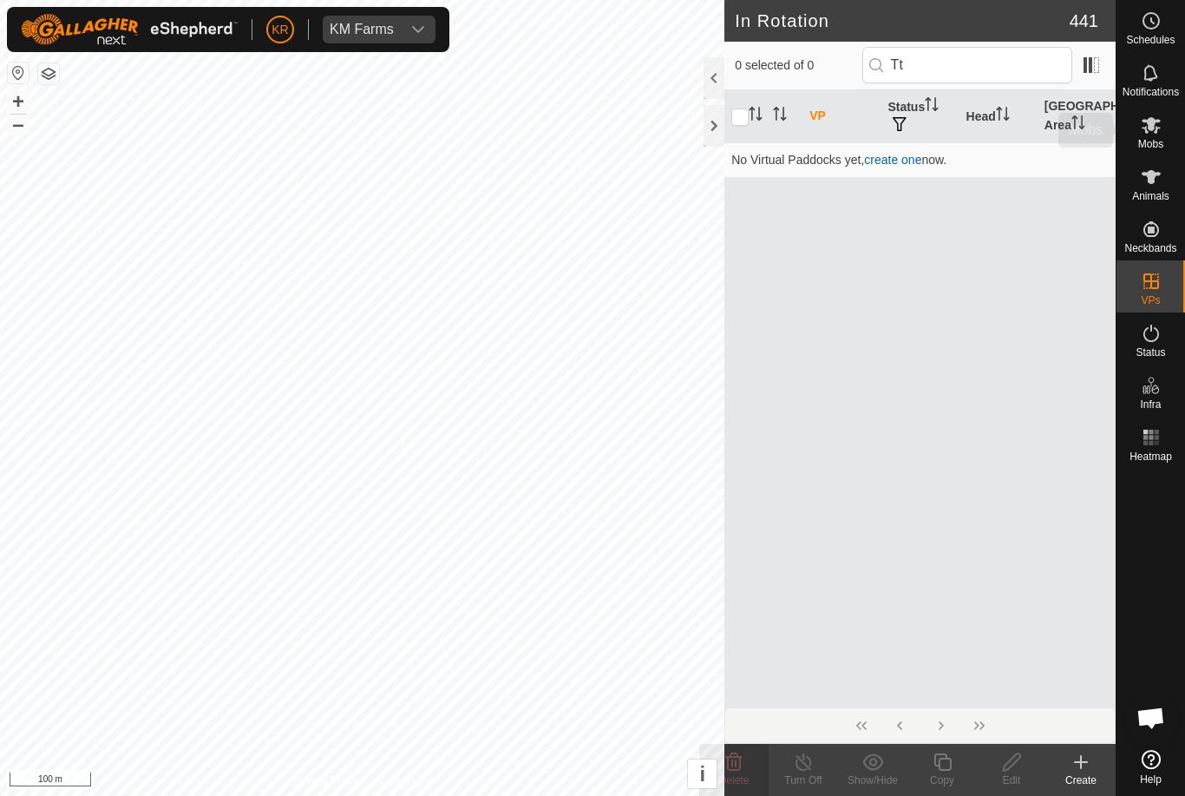
click at [1152, 131] on icon at bounding box center [1151, 125] width 21 height 21
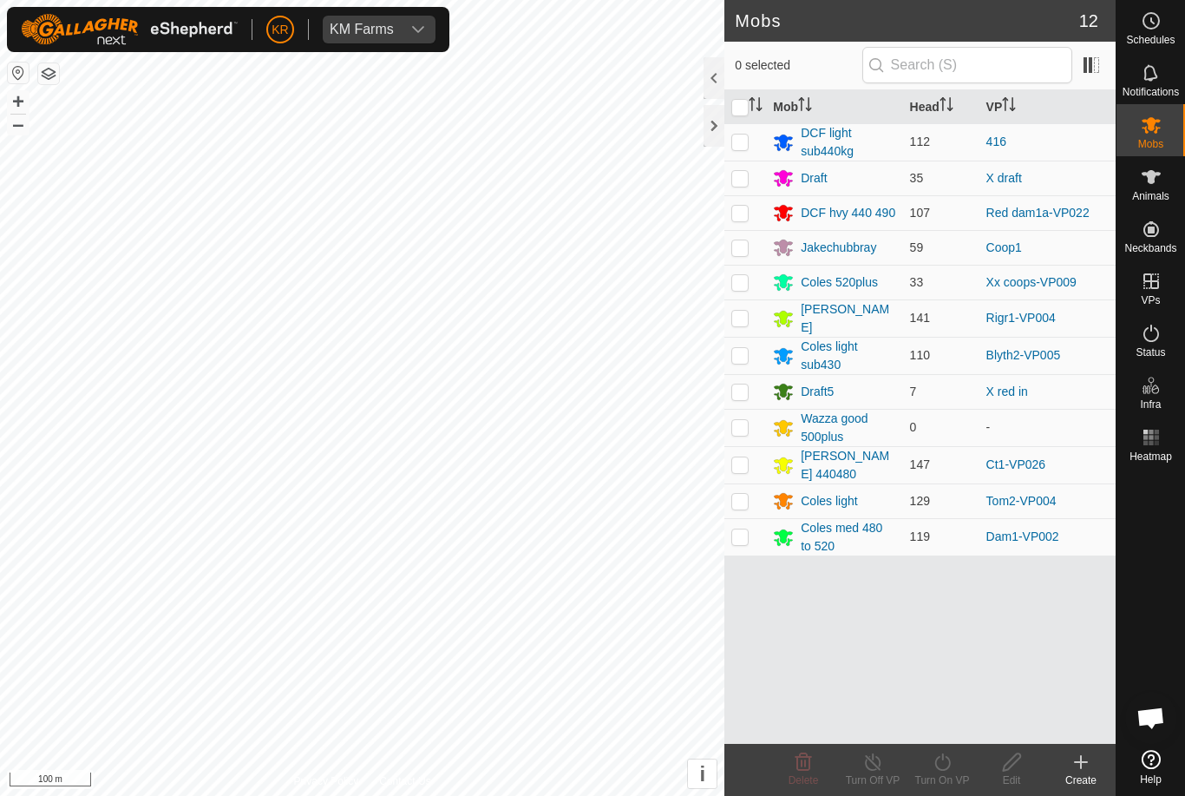
click at [831, 179] on div "Draft" at bounding box center [834, 177] width 122 height 21
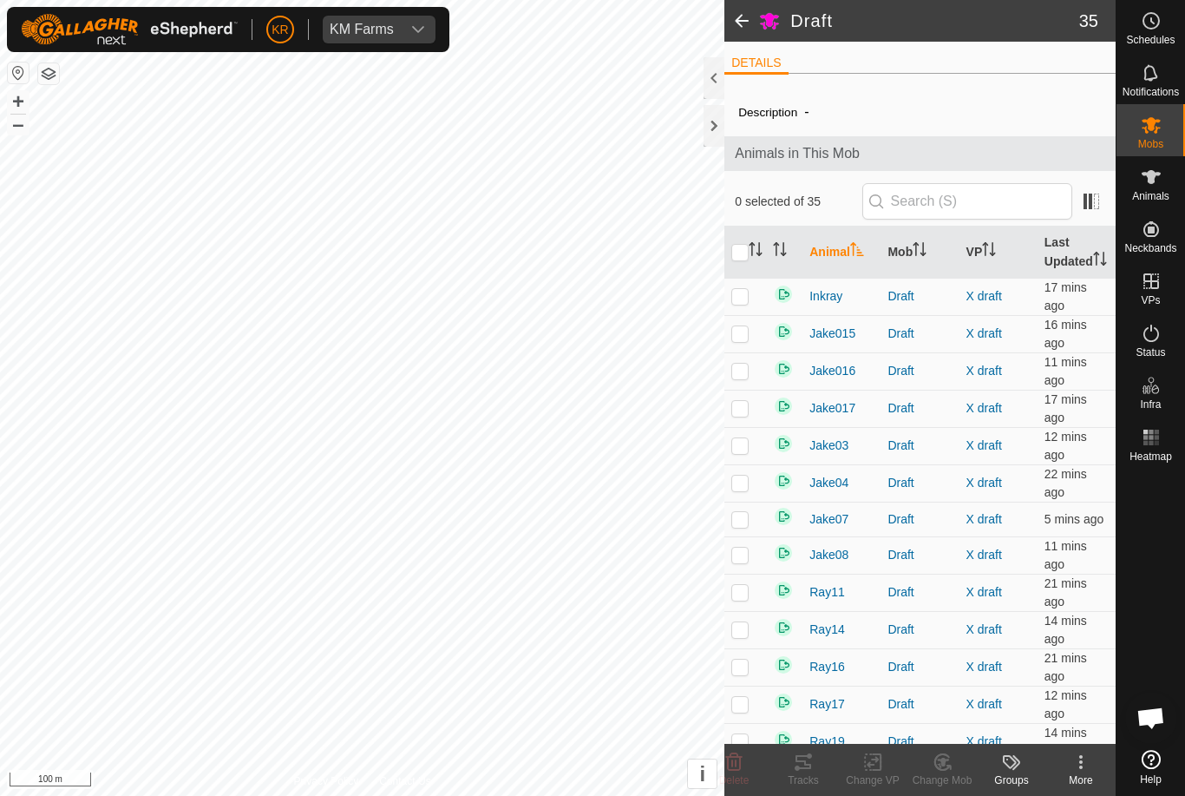
click at [749, 259] on input "checkbox" at bounding box center [740, 252] width 17 height 17
checkbox input "true"
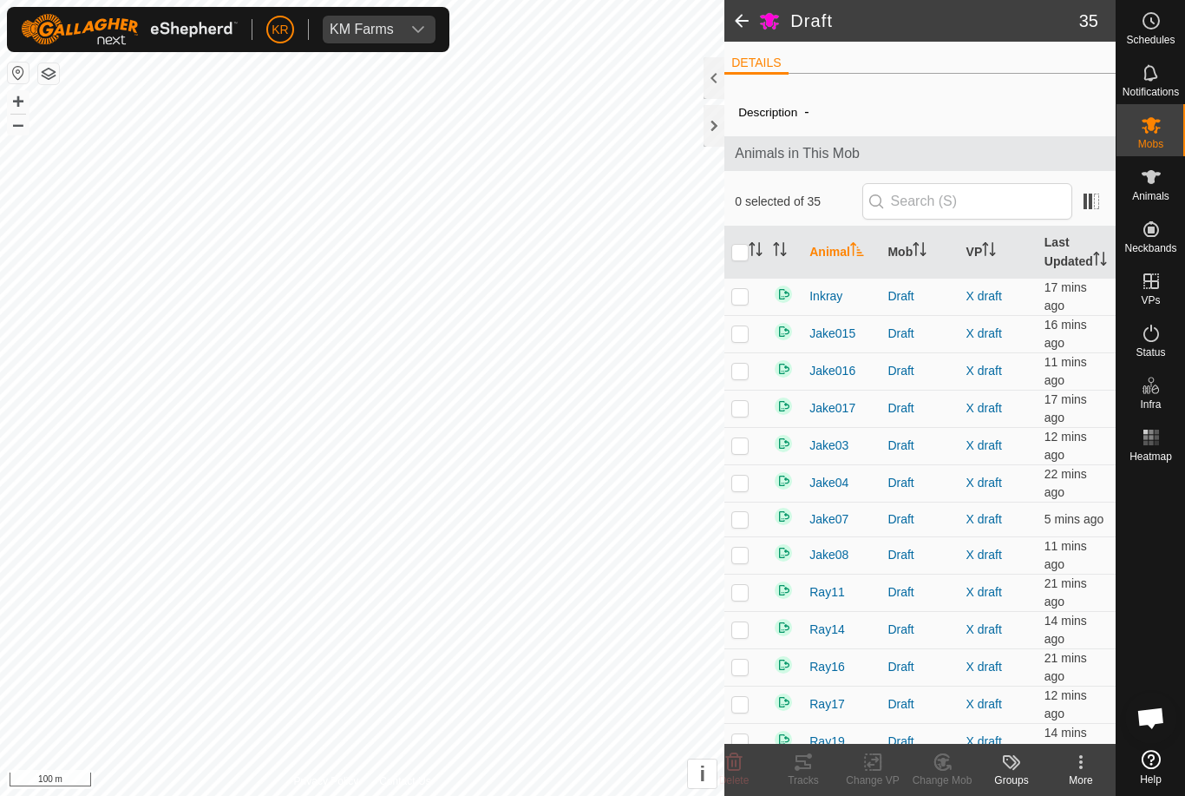
checkbox input "true"
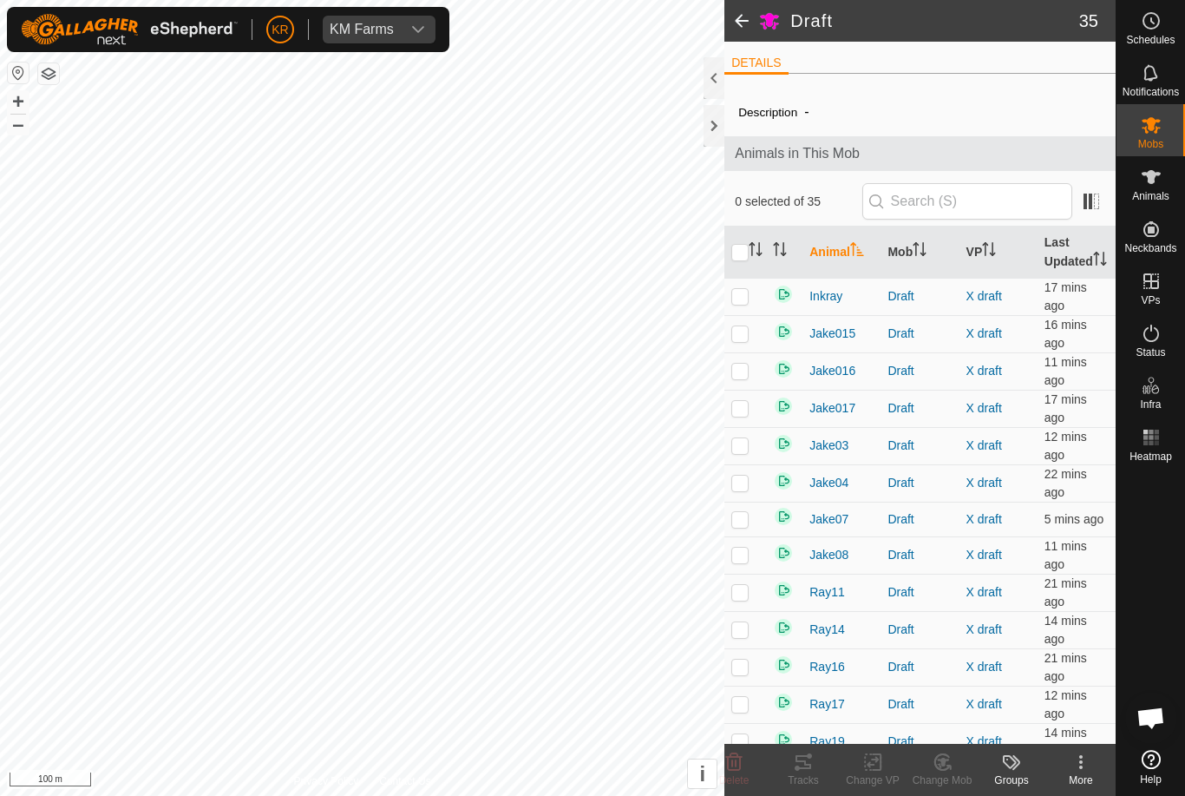
checkbox input "true"
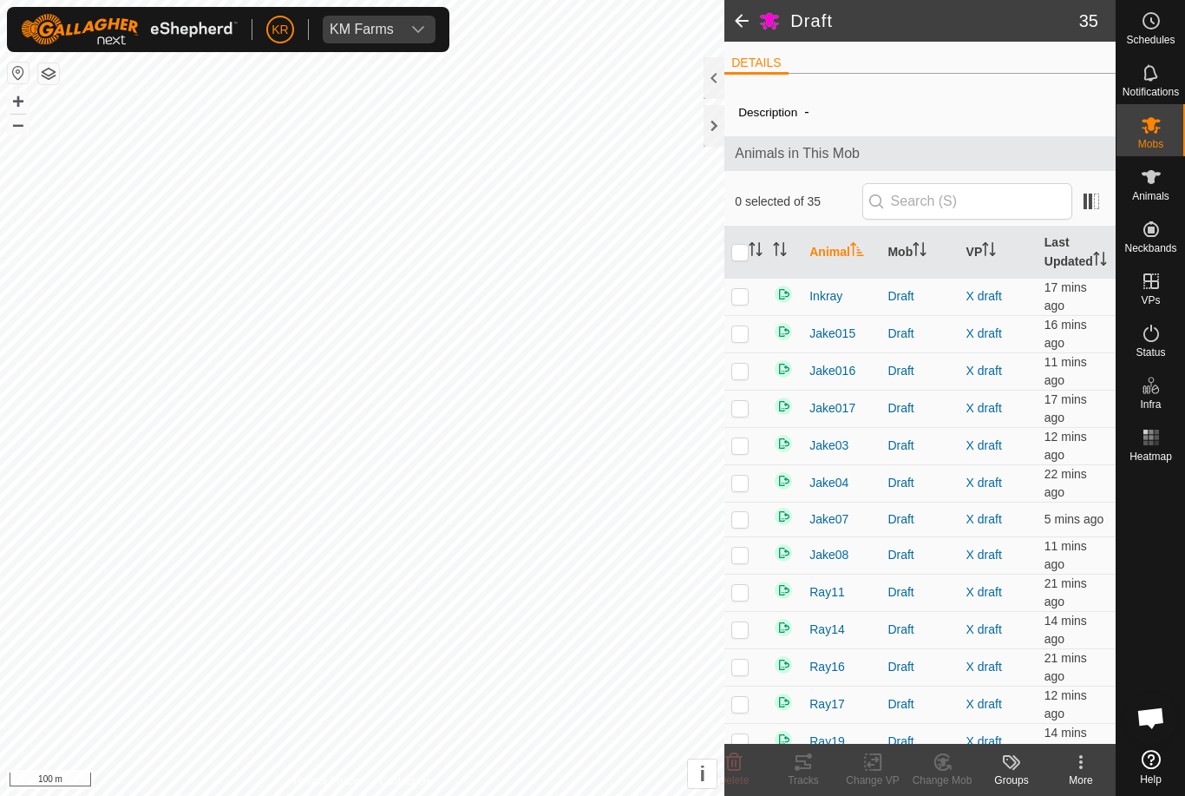
checkbox input "true"
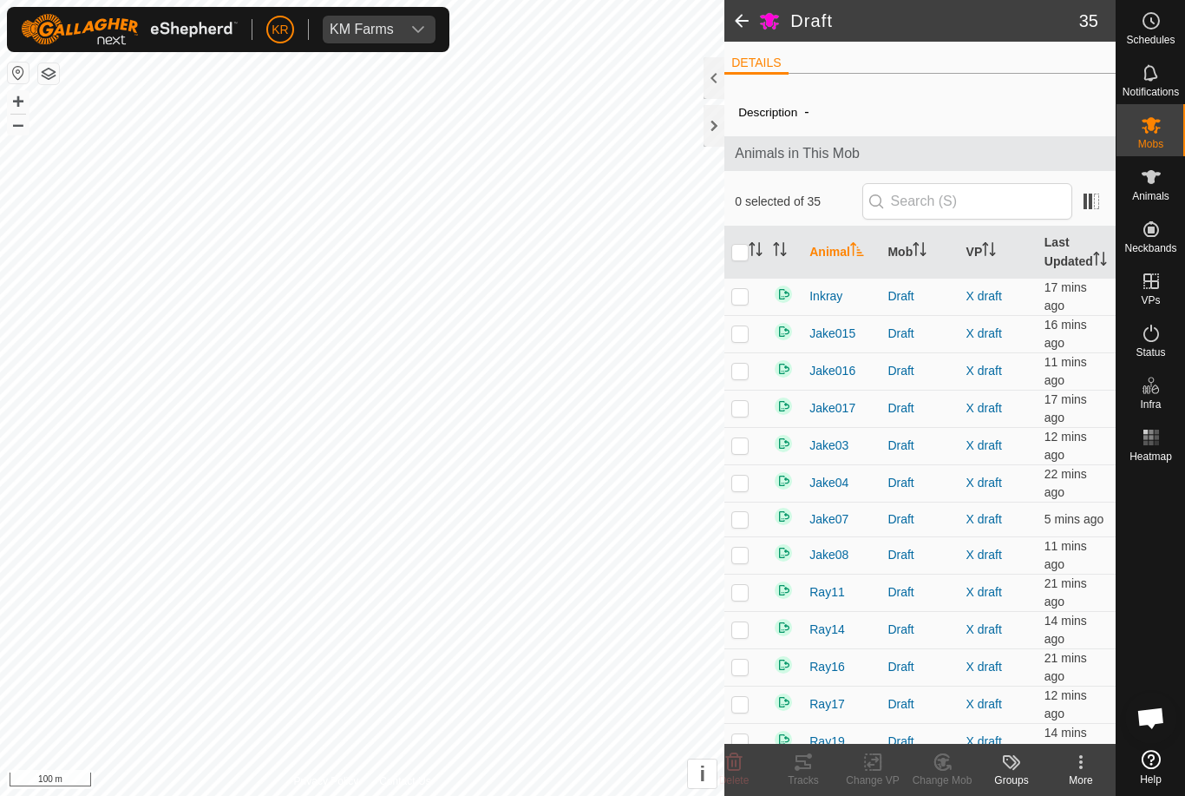
checkbox input "true"
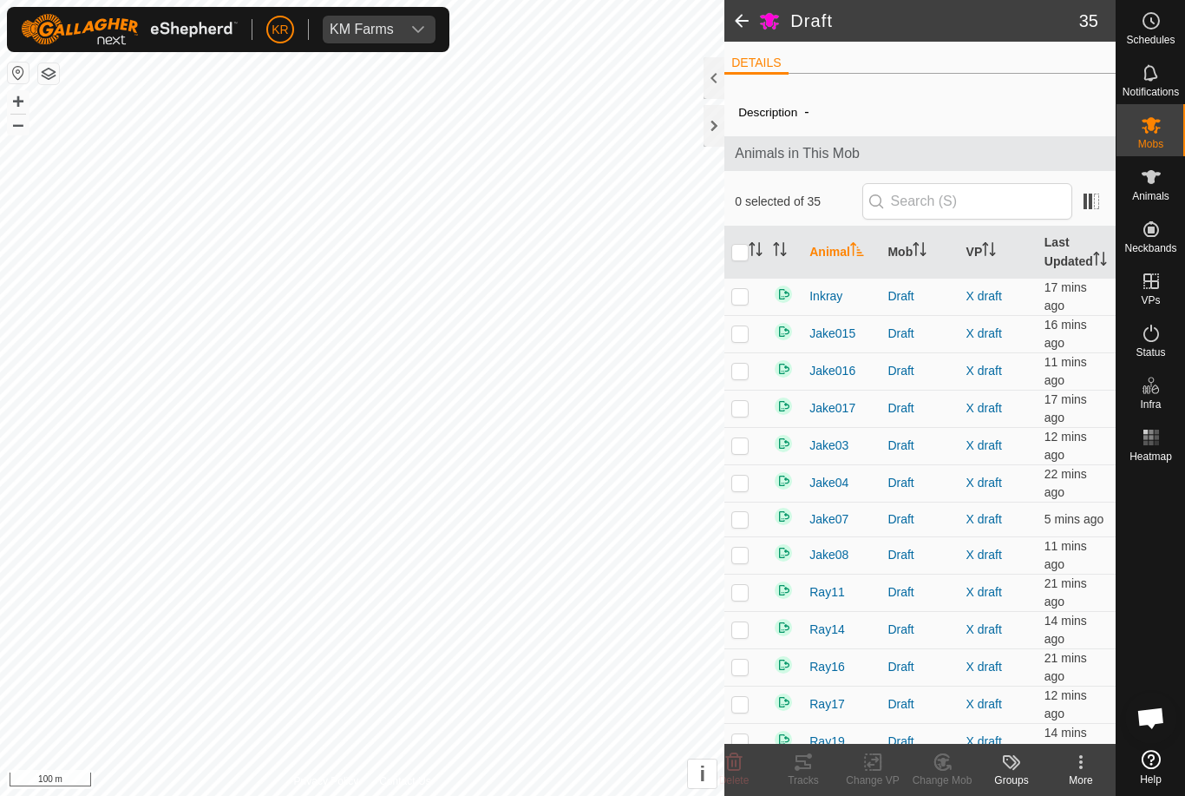
checkbox input "true"
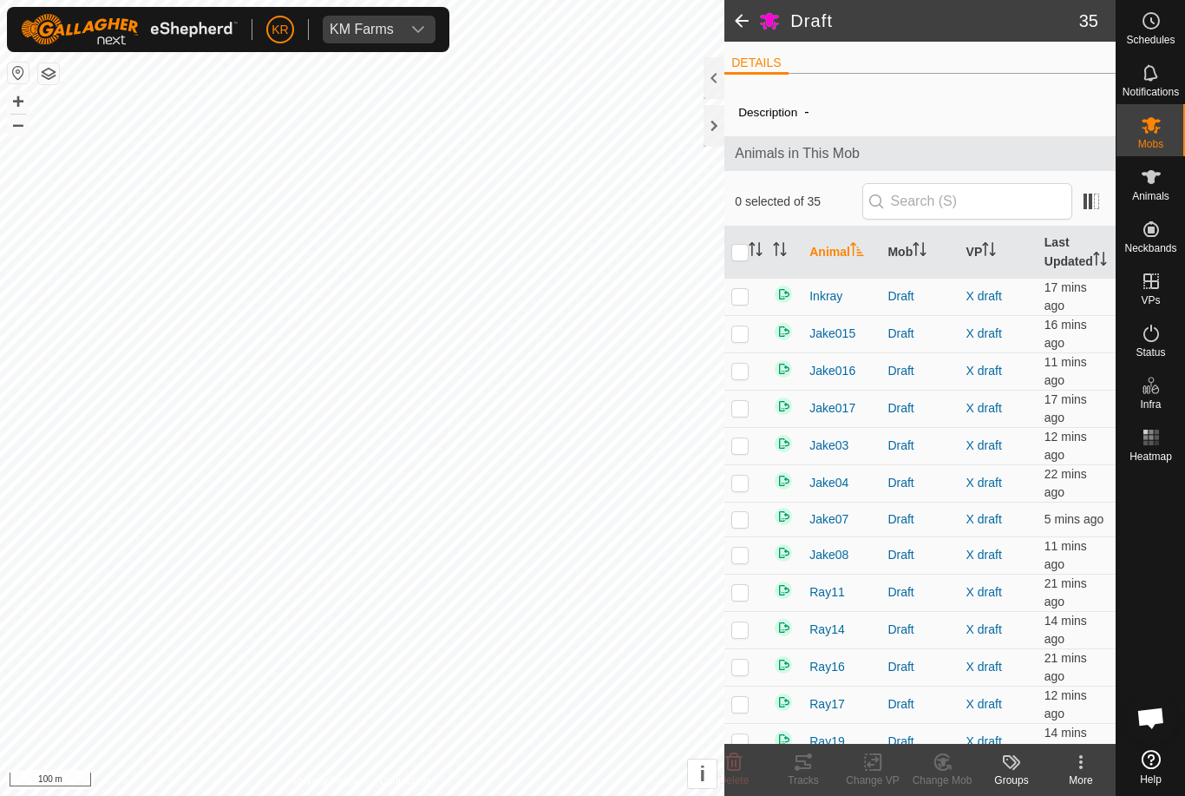
checkbox input "true"
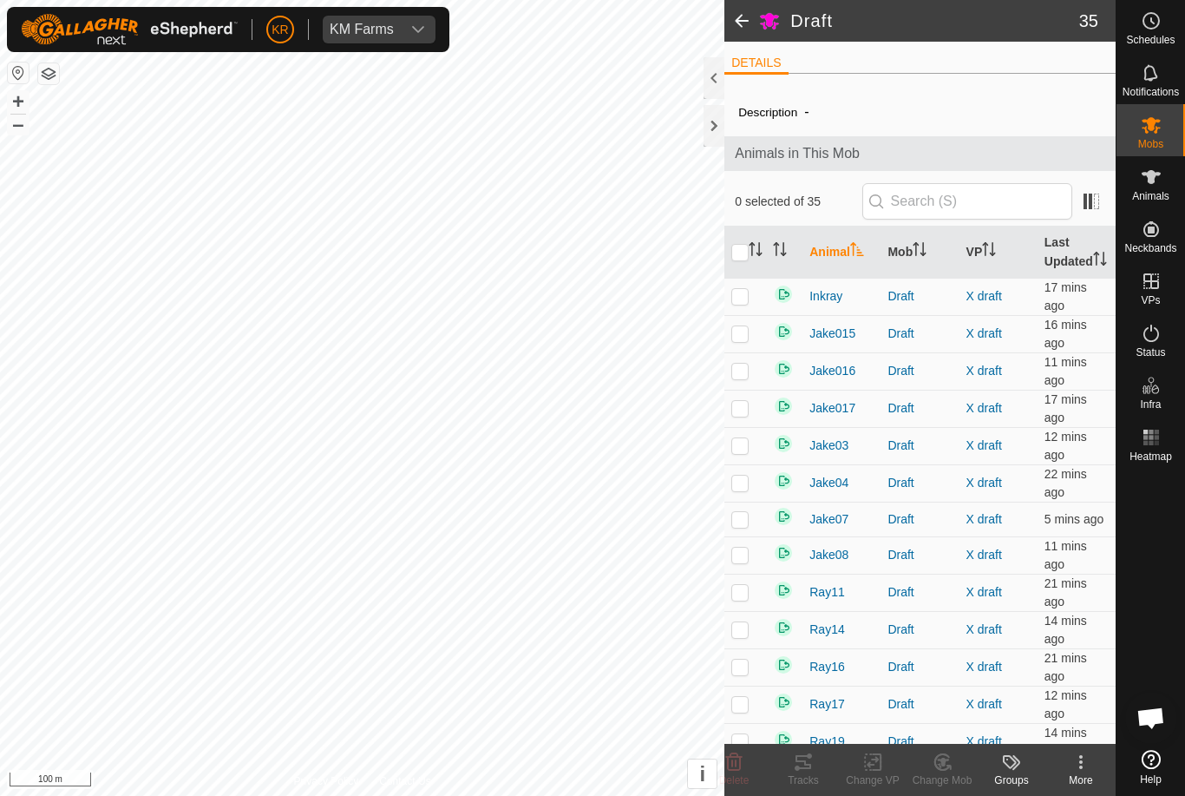
checkbox input "true"
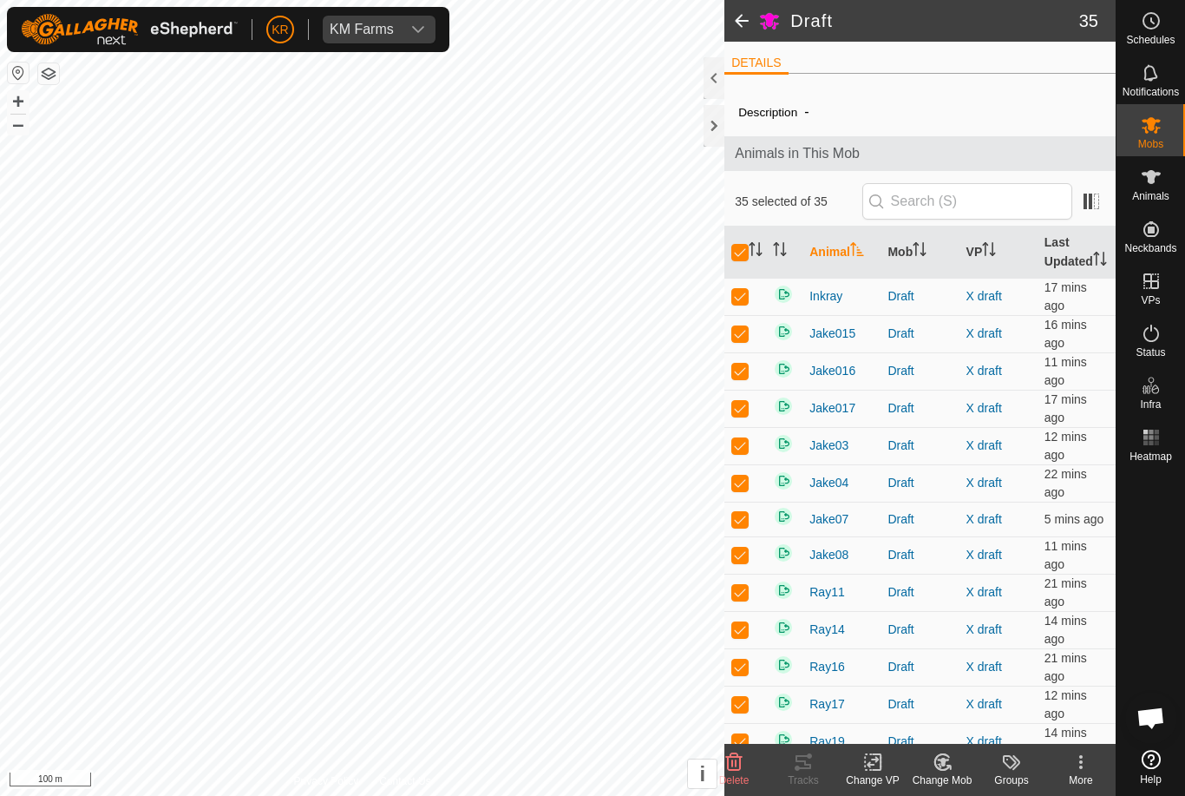
click at [955, 765] on change-mob-svg-icon at bounding box center [942, 762] width 69 height 21
click at [987, 696] on span "Choose Mob..." at bounding box center [992, 687] width 90 height 21
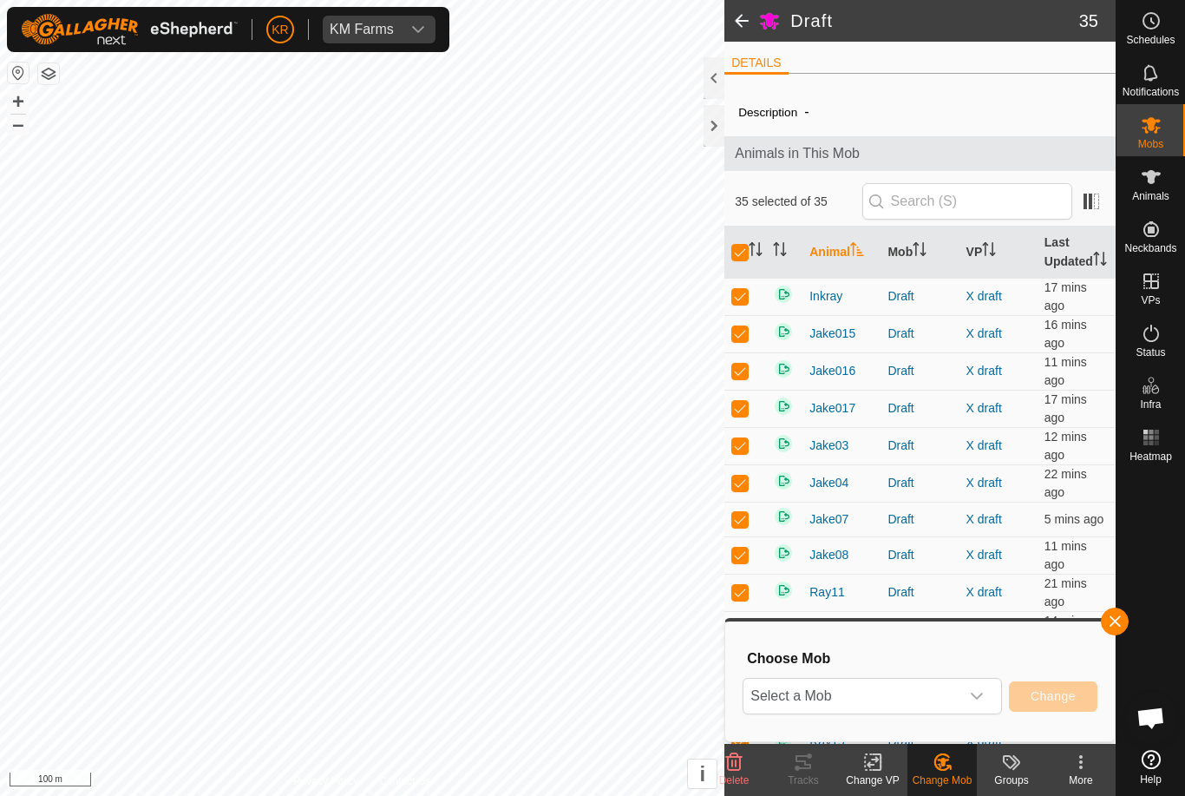
click at [913, 699] on span "Select a Mob" at bounding box center [852, 696] width 216 height 35
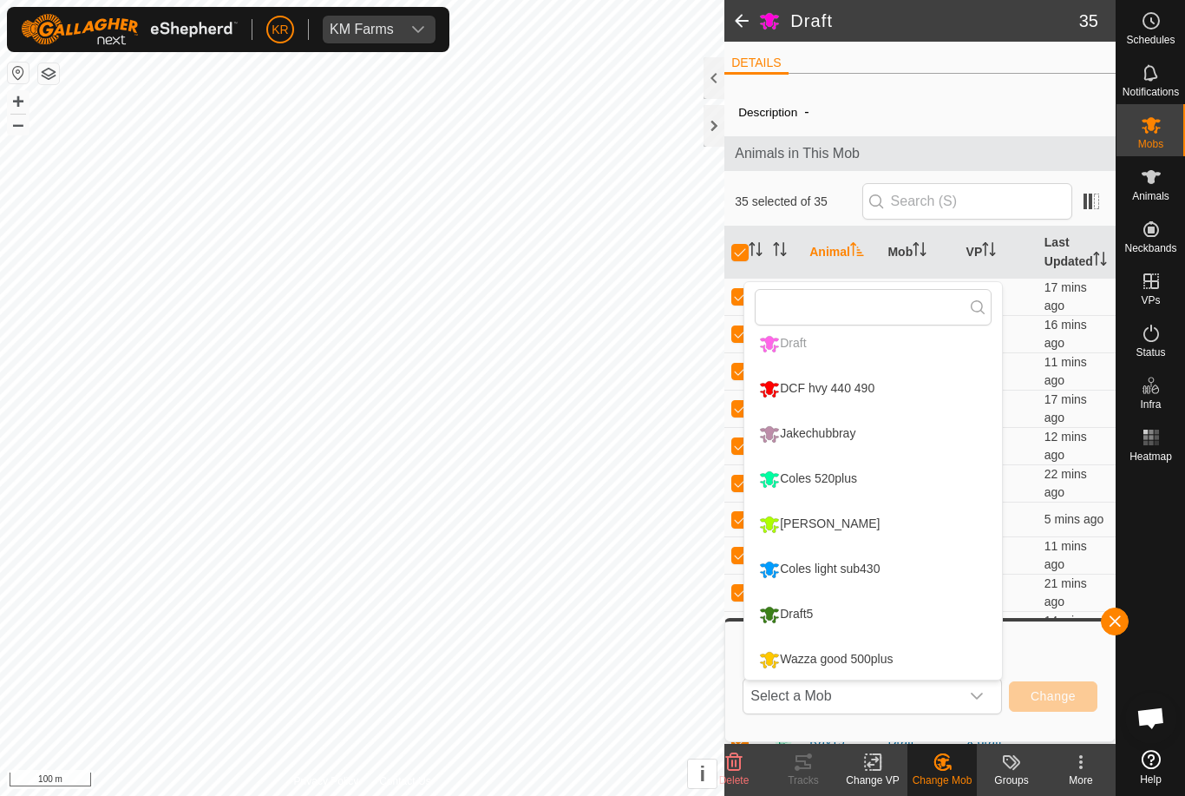
scroll to position [81, 0]
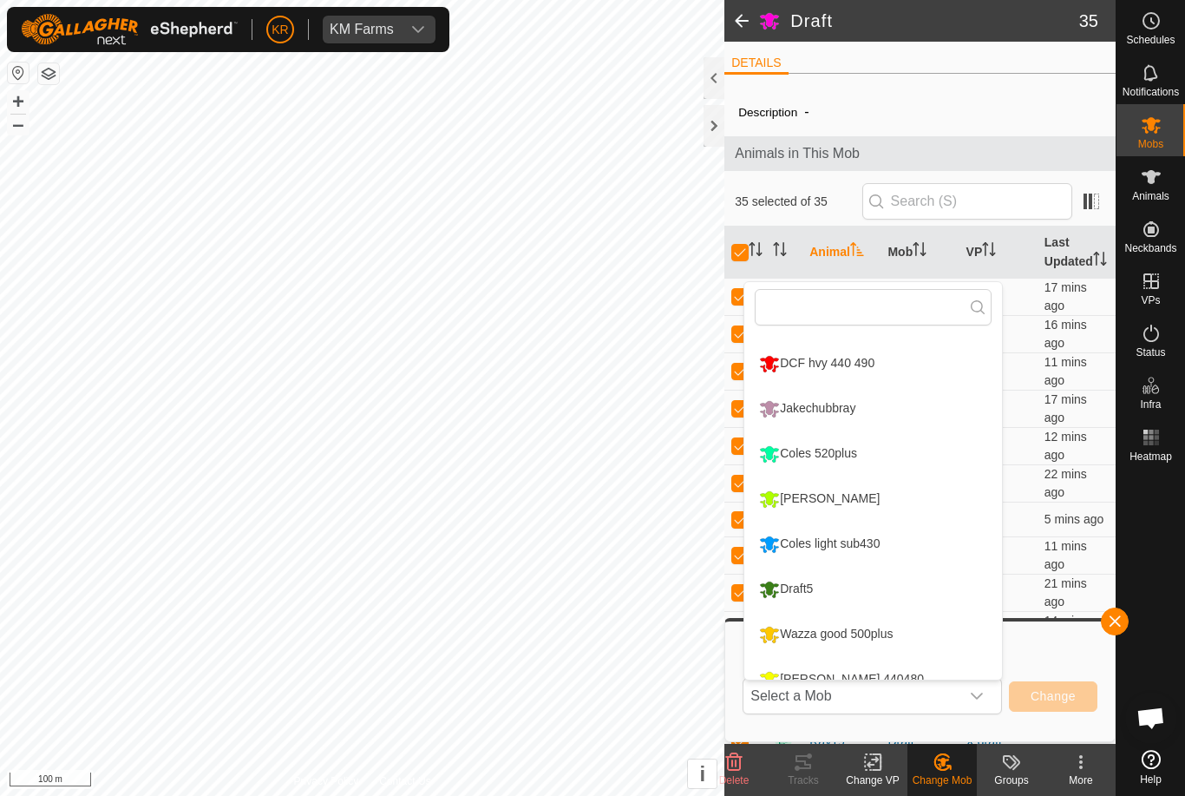
click at [870, 550] on div "Coles light sub430" at bounding box center [819, 544] width 129 height 30
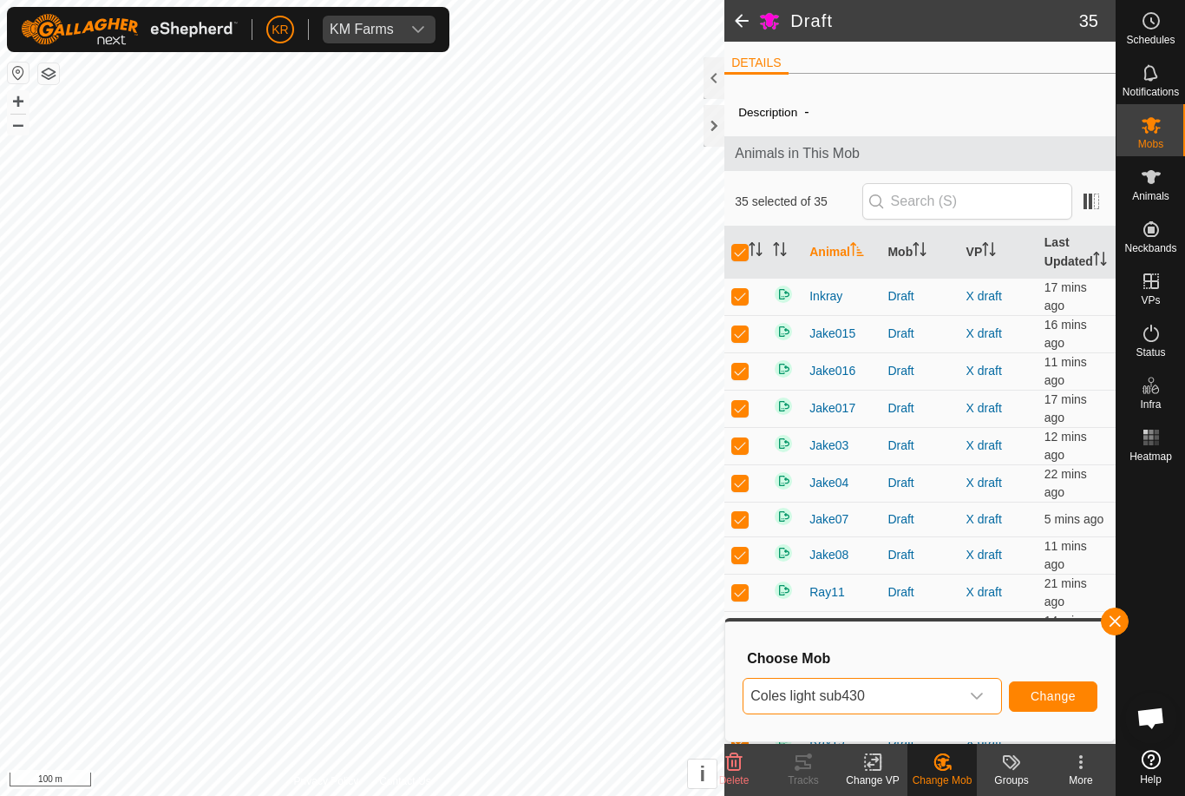
click at [1054, 695] on span "Change" at bounding box center [1053, 696] width 45 height 14
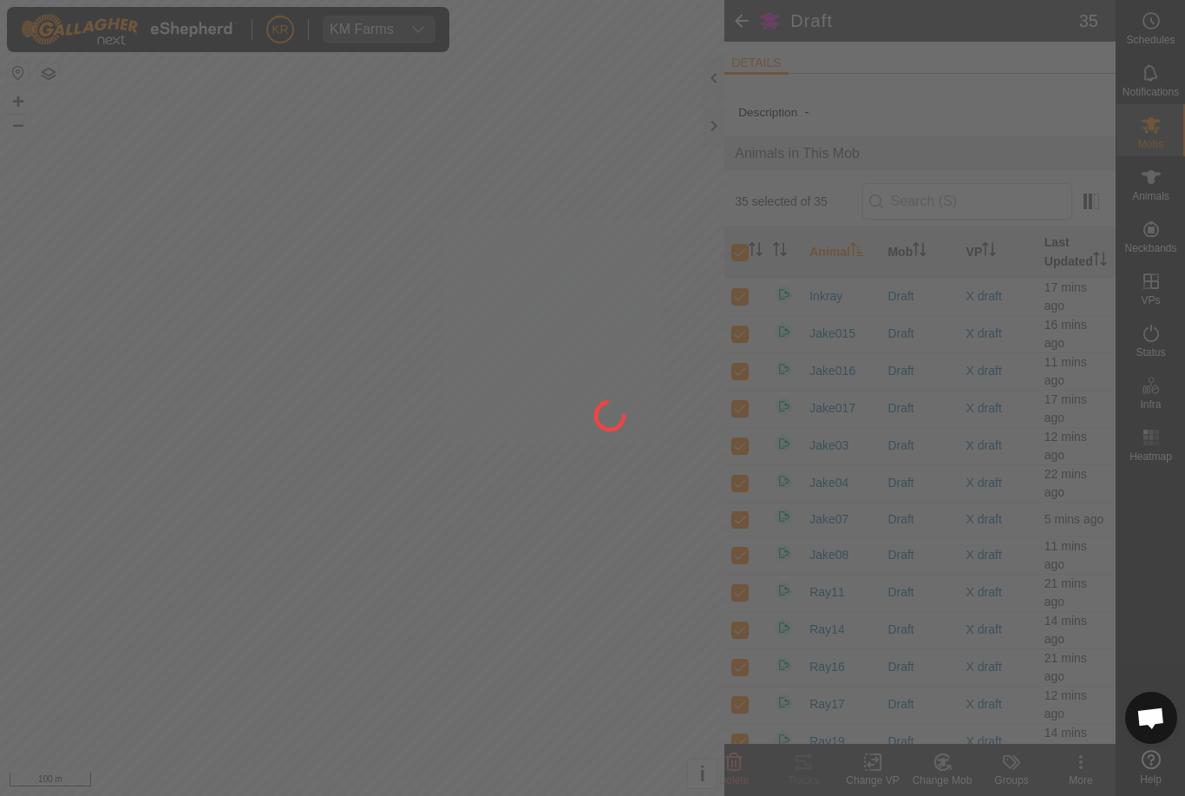
checkbox input "false"
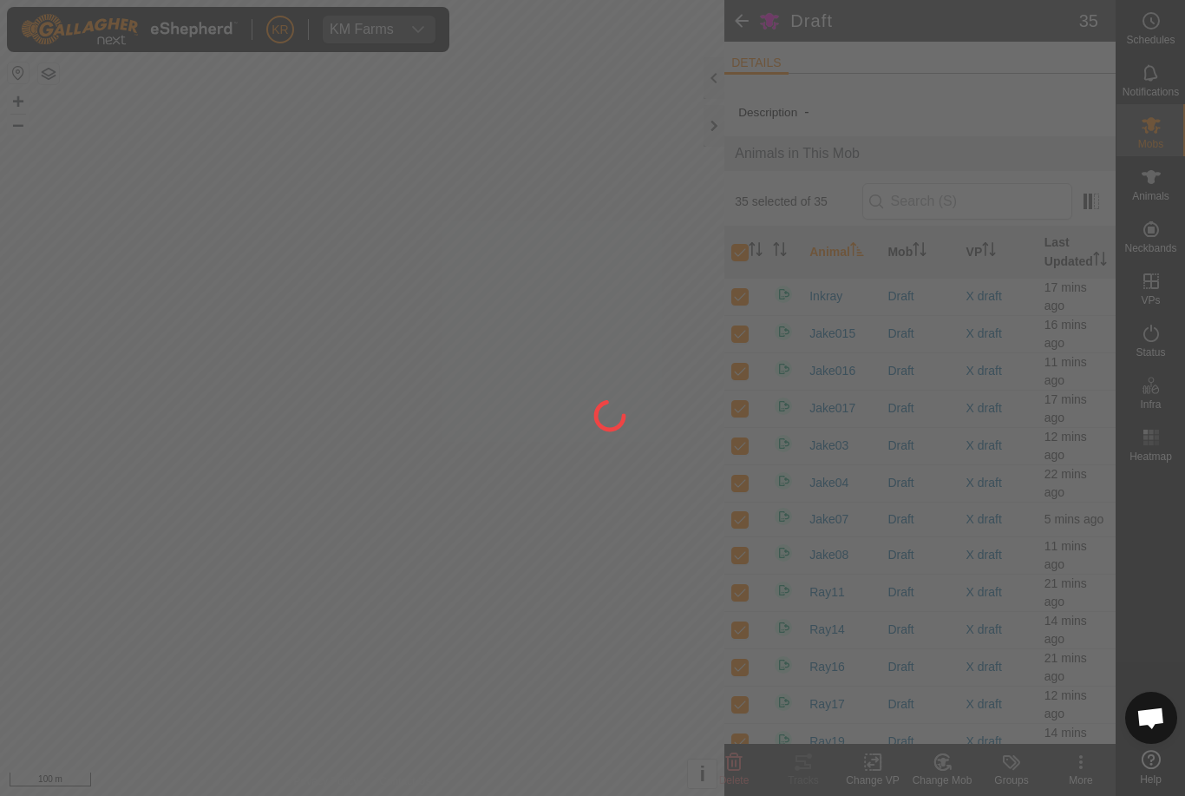
checkbox input "false"
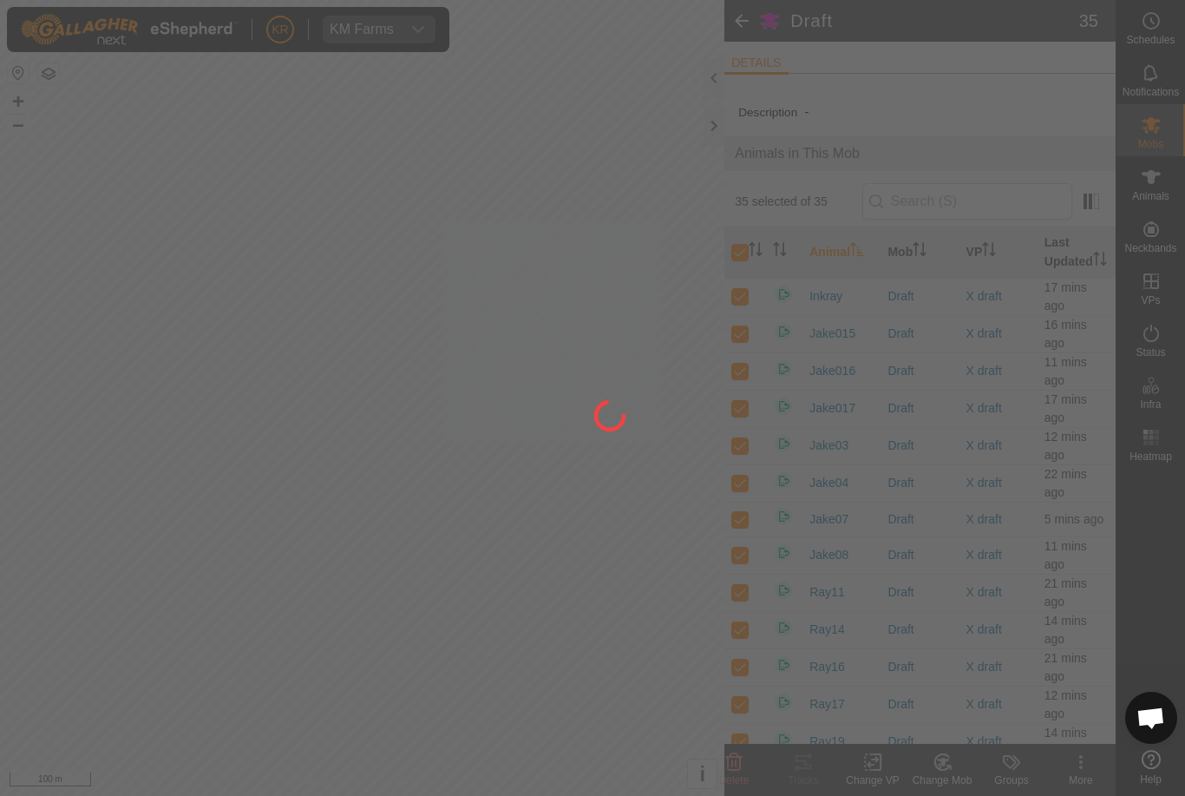
checkbox input "false"
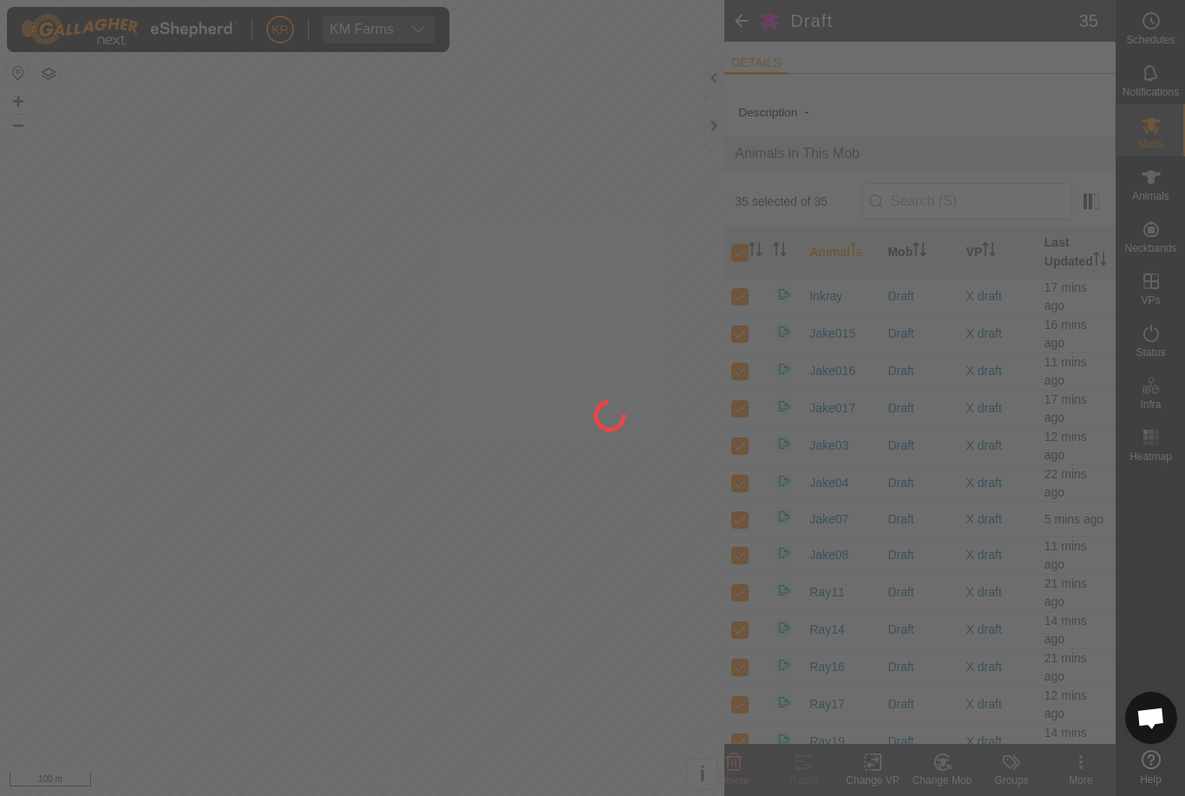
checkbox input "false"
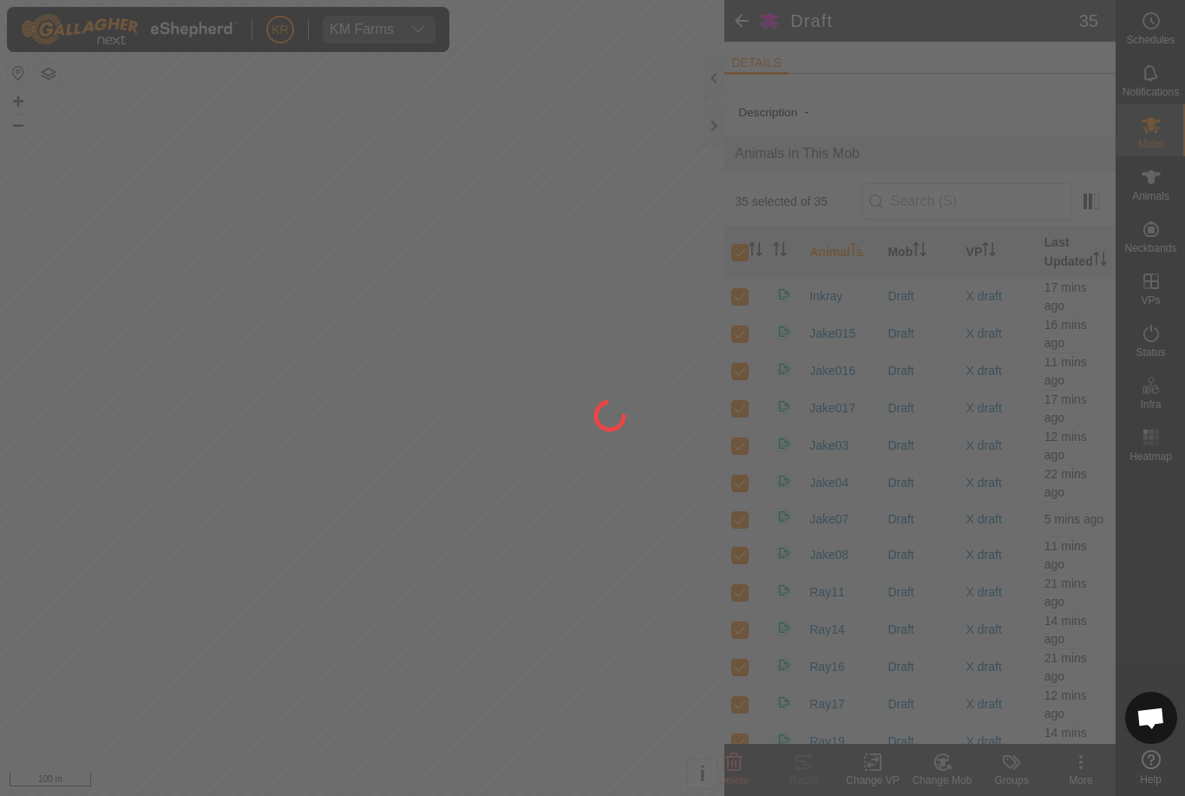
checkbox input "false"
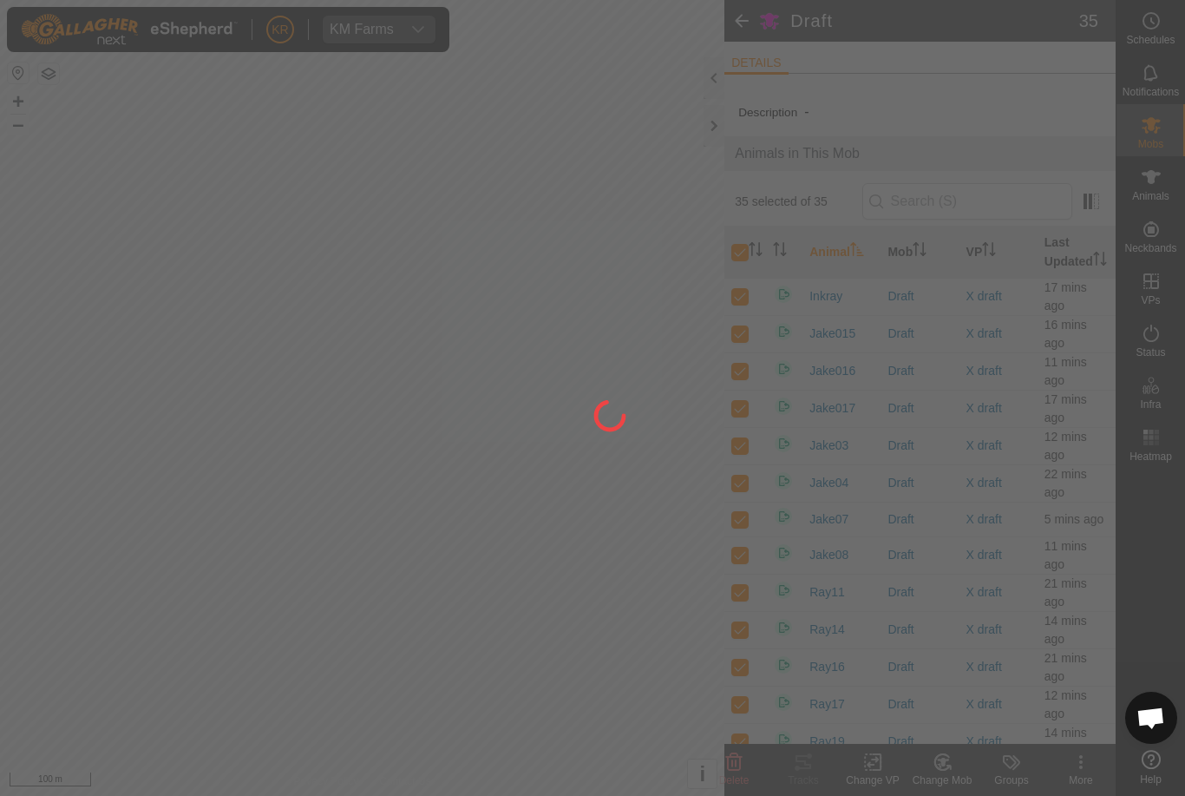
checkbox input "false"
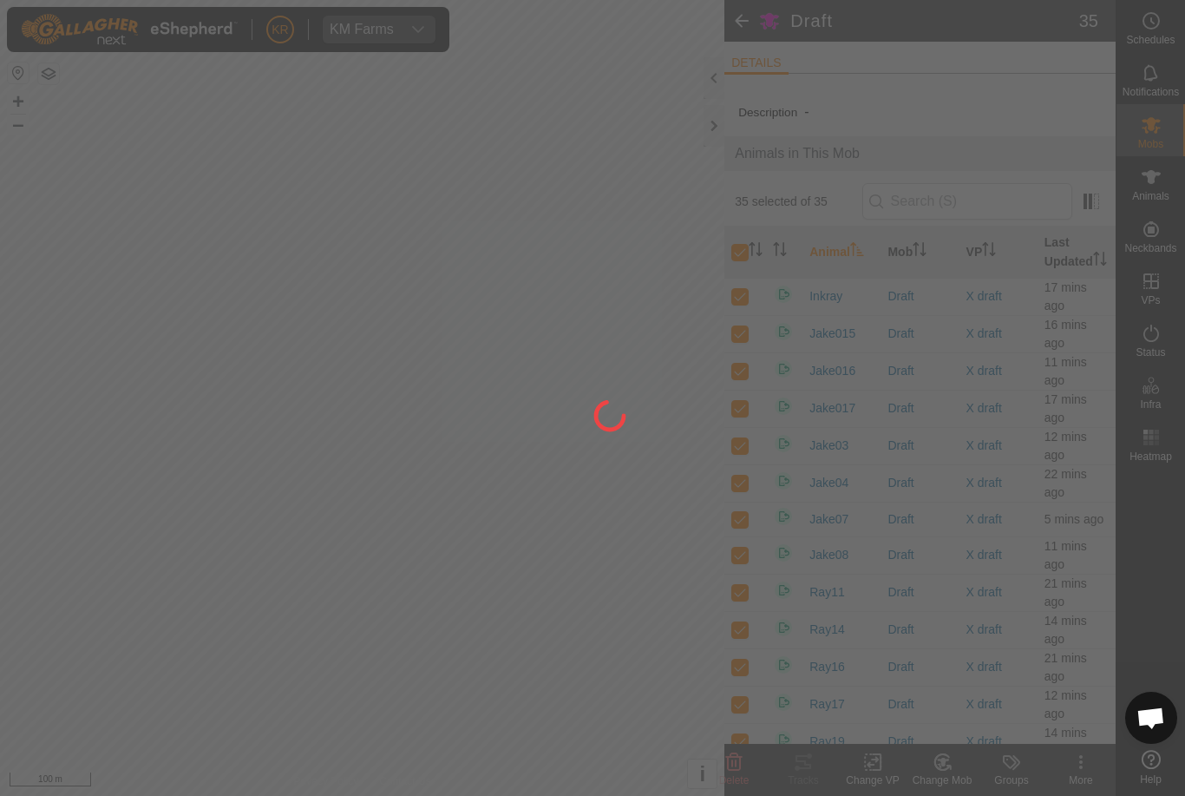
checkbox input "false"
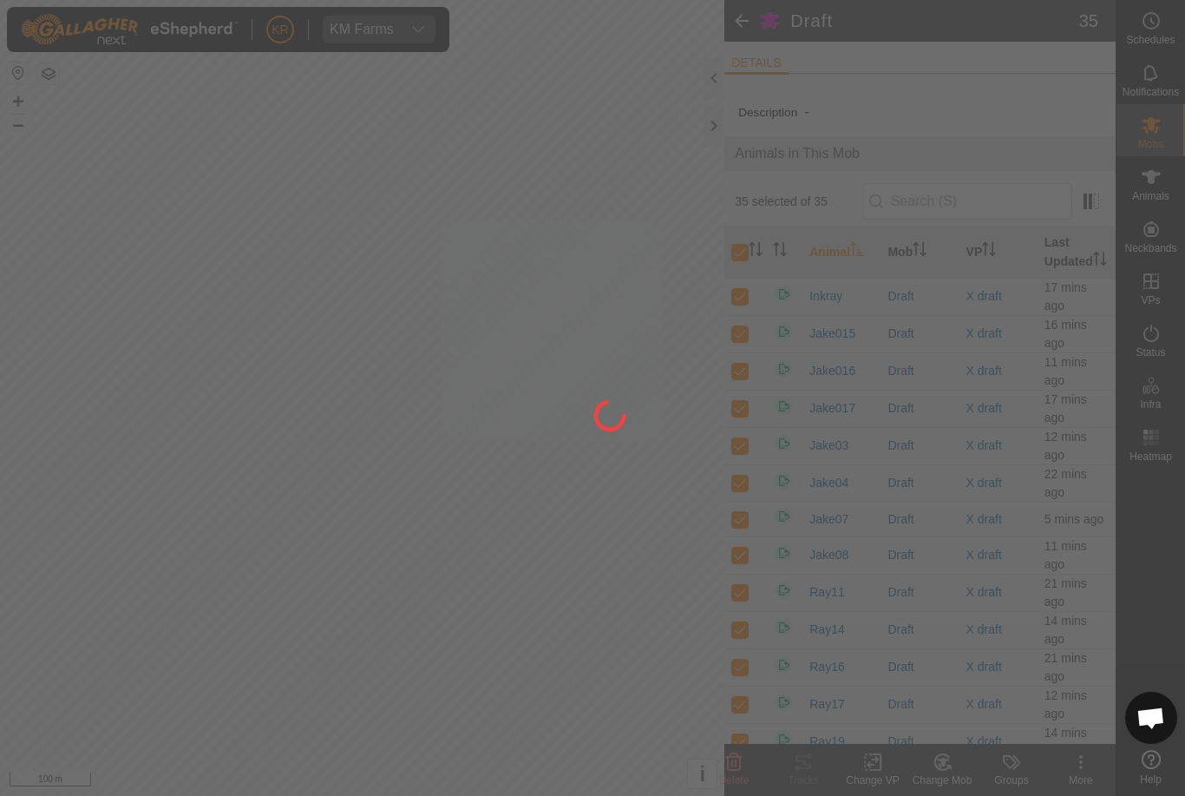
checkbox input "false"
